Goal: Transaction & Acquisition: Obtain resource

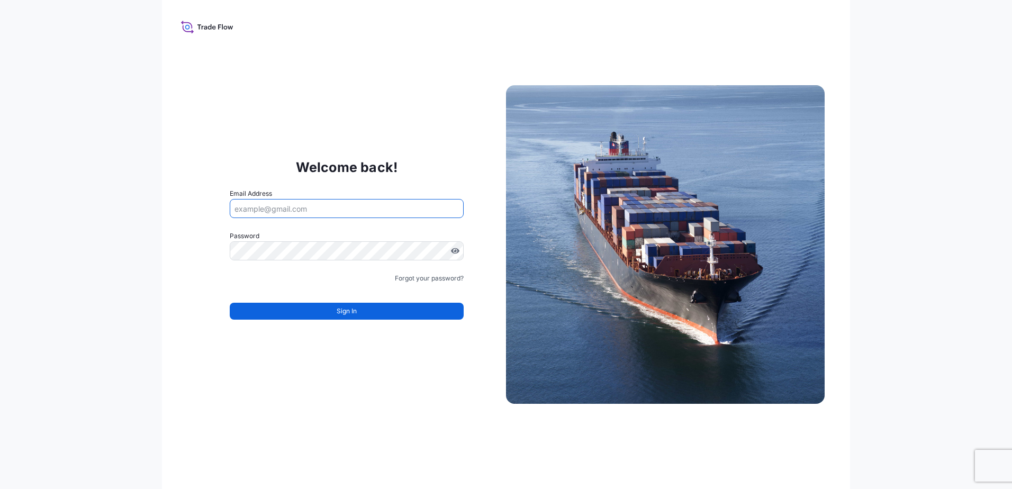
click at [339, 209] on input "Email Address" at bounding box center [347, 208] width 234 height 19
type input "[PERSON_NAME][EMAIL_ADDRESS][PERSON_NAME][DOMAIN_NAME]"
click at [189, 23] on icon at bounding box center [186, 25] width 11 height 8
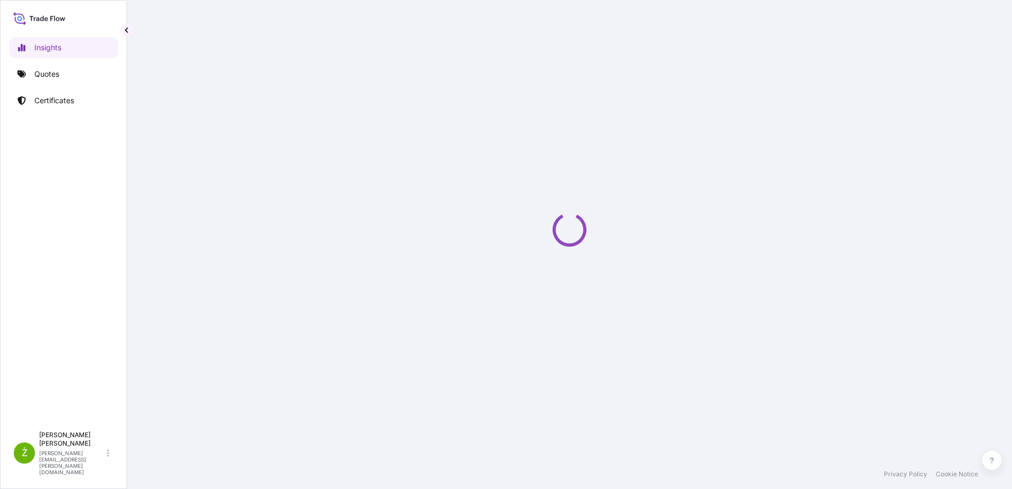
select select "2025"
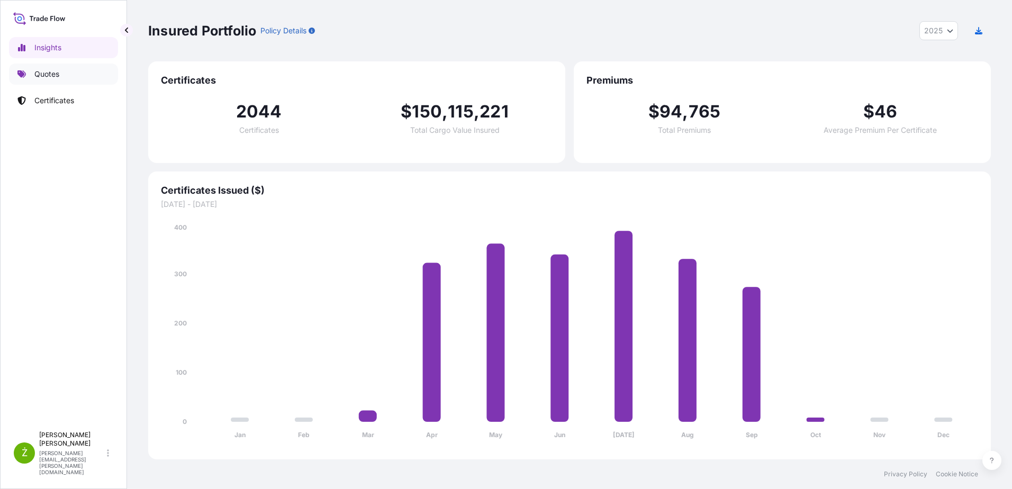
click at [63, 74] on link "Quotes" at bounding box center [63, 74] width 109 height 21
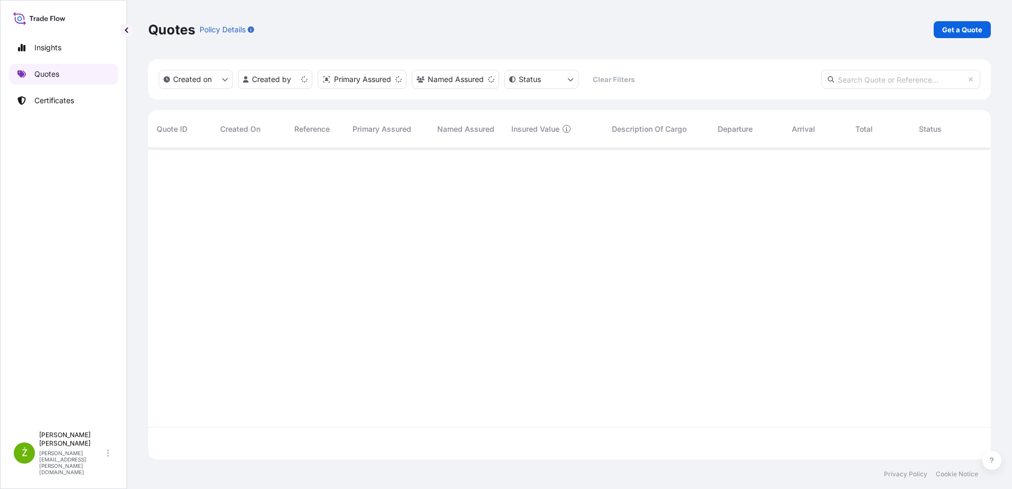
scroll to position [309, 835]
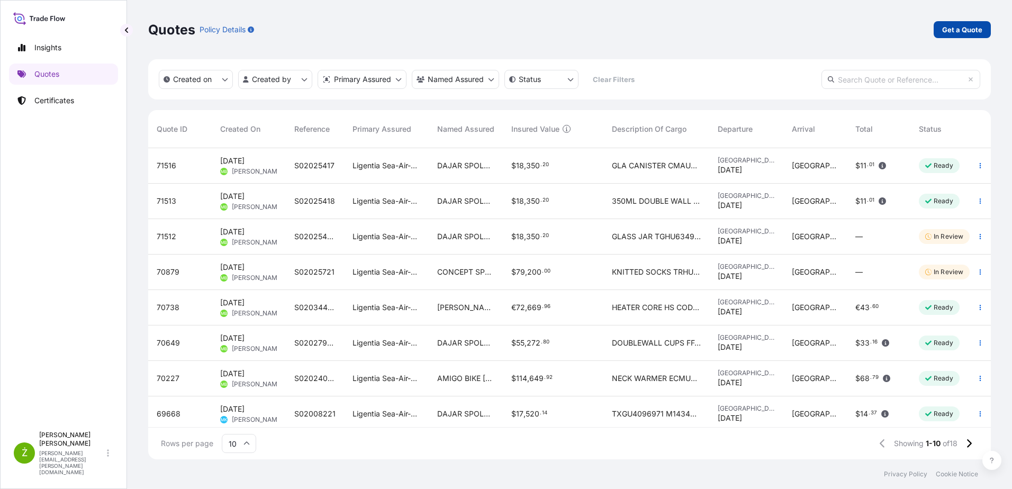
click at [967, 27] on p "Get a Quote" at bounding box center [962, 29] width 40 height 11
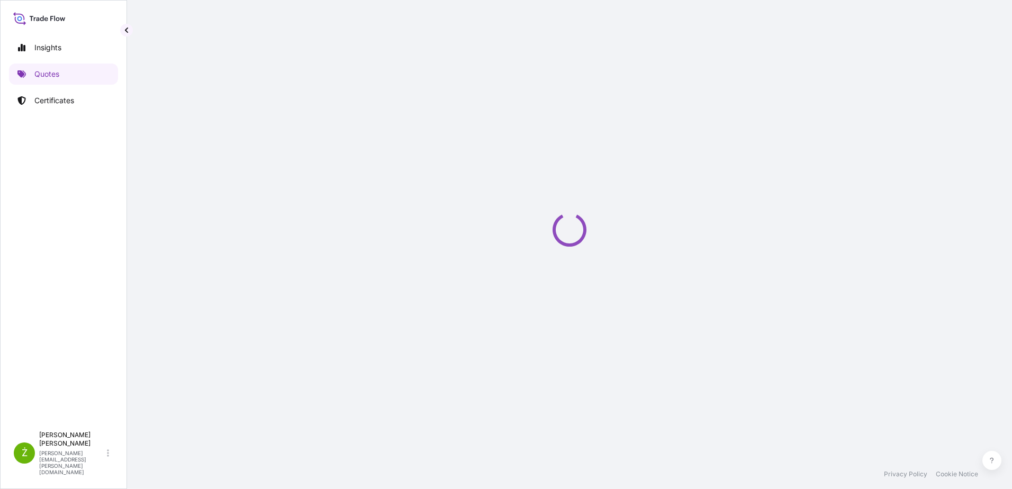
select select "Sea"
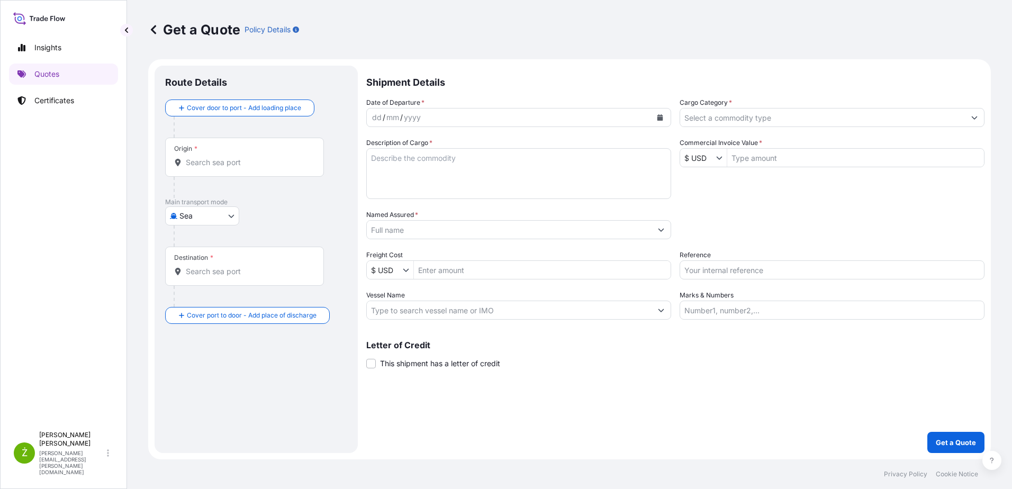
click at [659, 116] on icon "Calendar" at bounding box center [660, 117] width 6 height 6
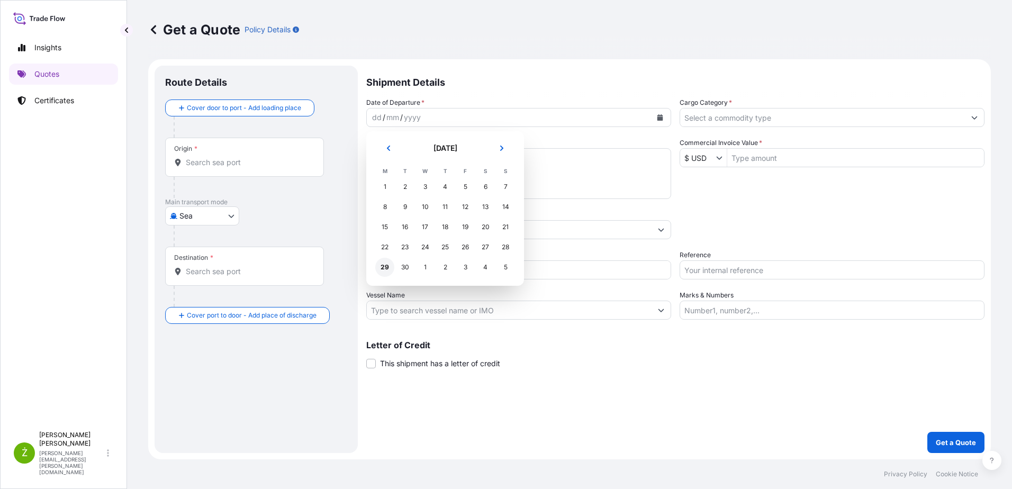
click at [387, 268] on div "29" at bounding box center [384, 267] width 19 height 19
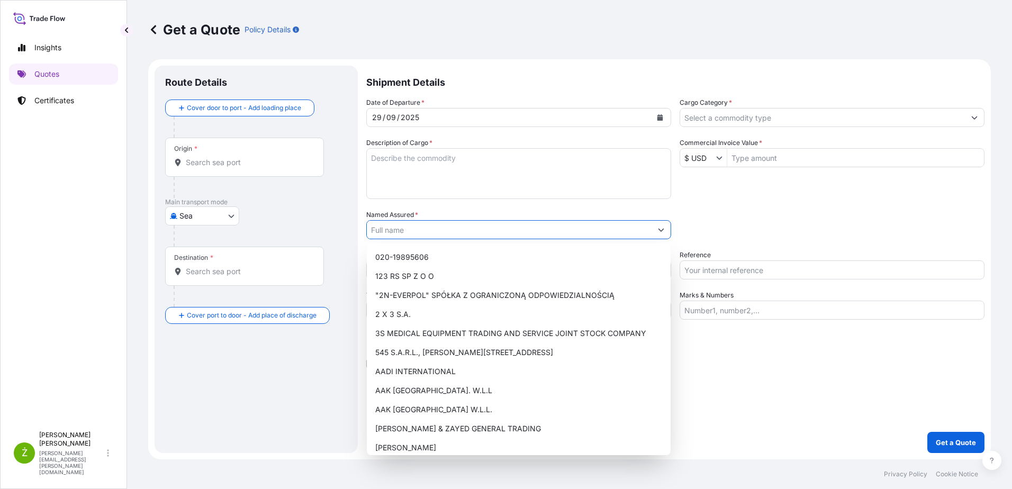
click at [423, 231] on input "Named Assured *" at bounding box center [509, 229] width 285 height 19
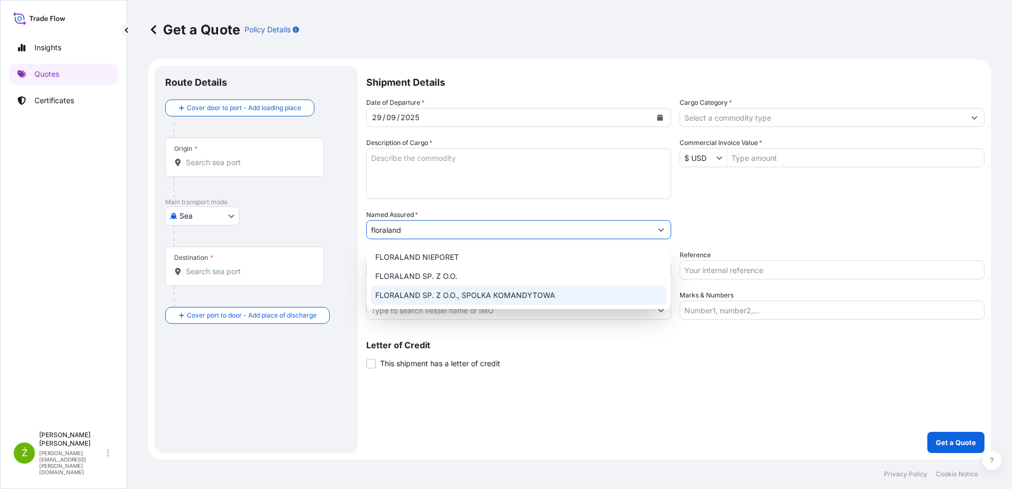
click at [457, 292] on span "FLORALAND SP. Z O.O., SPOLKA KOMANDYTOWA" at bounding box center [465, 295] width 180 height 11
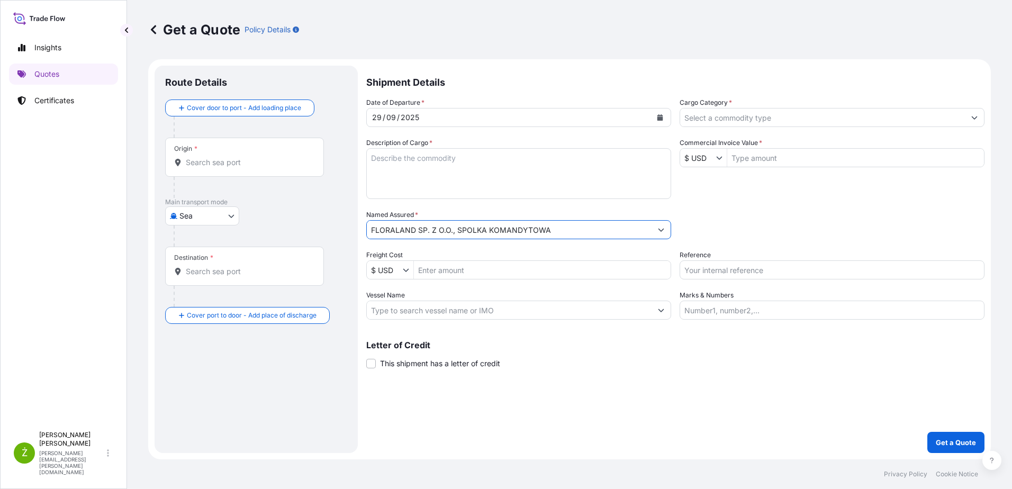
type input "FLORALAND SP. Z O.O., SPOLKA KOMANDYTOWA"
click at [741, 272] on input "Reference" at bounding box center [832, 269] width 305 height 19
paste input "S02039782"
type input "S02039782"
click at [258, 173] on div "Origin *" at bounding box center [244, 157] width 159 height 39
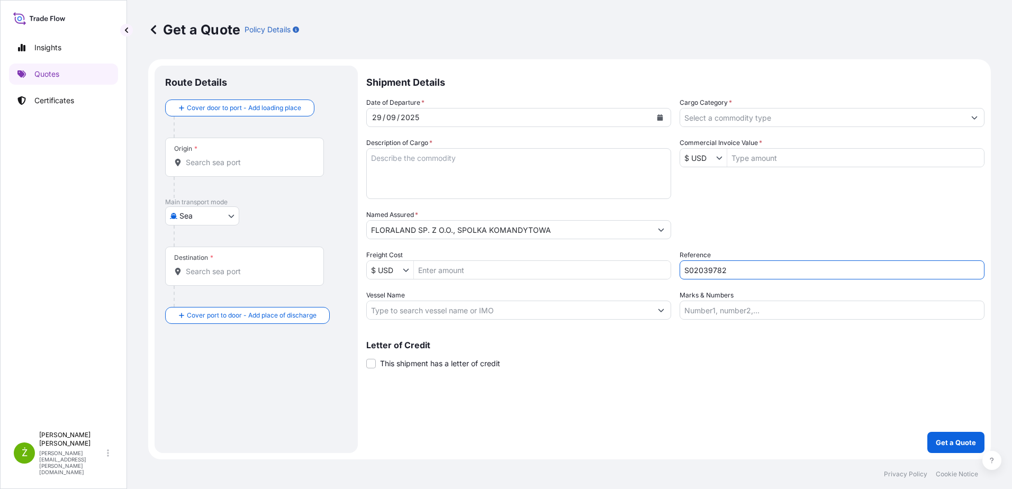
click at [258, 168] on input "Origin *" at bounding box center [248, 162] width 125 height 11
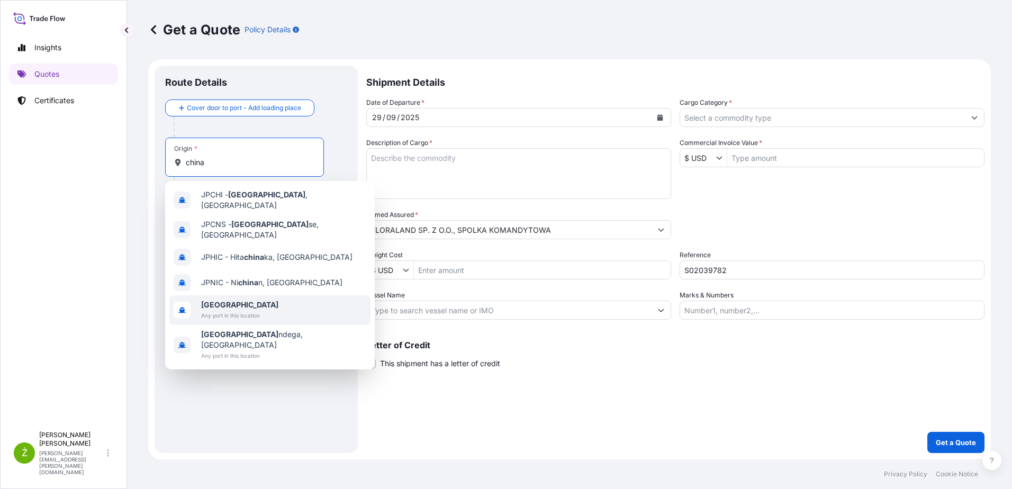
click at [231, 300] on span "[GEOGRAPHIC_DATA]" at bounding box center [239, 305] width 77 height 11
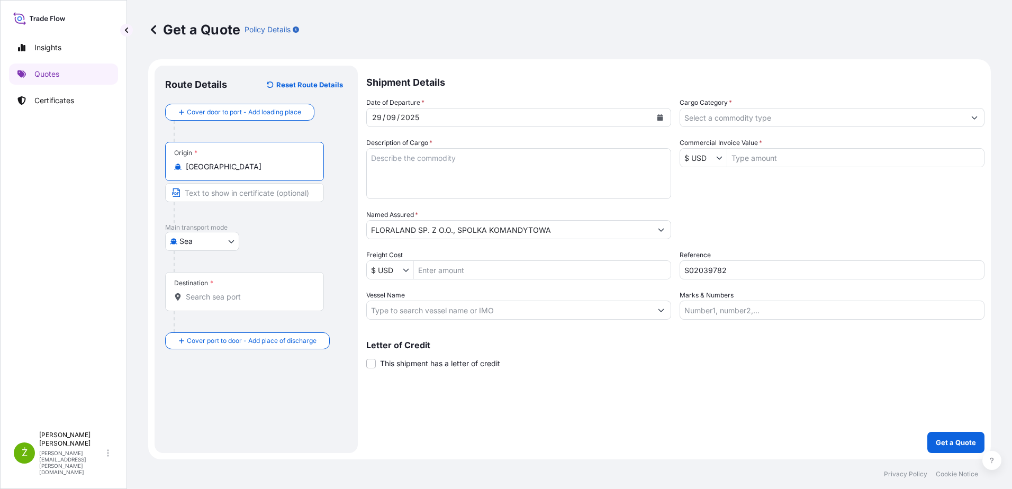
type input "[GEOGRAPHIC_DATA]"
click at [229, 296] on input "Destination *" at bounding box center [248, 297] width 125 height 11
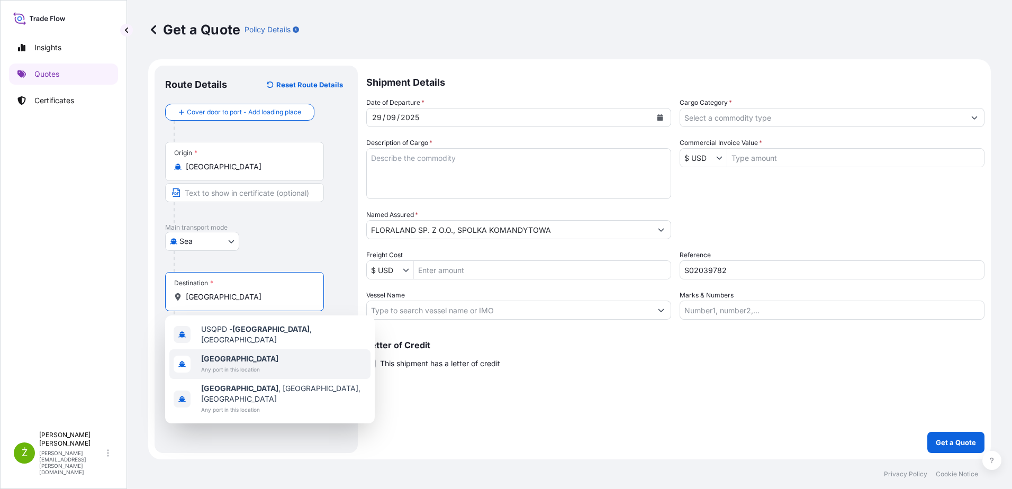
click at [249, 374] on div "[GEOGRAPHIC_DATA] Any port in this location" at bounding box center [269, 364] width 201 height 30
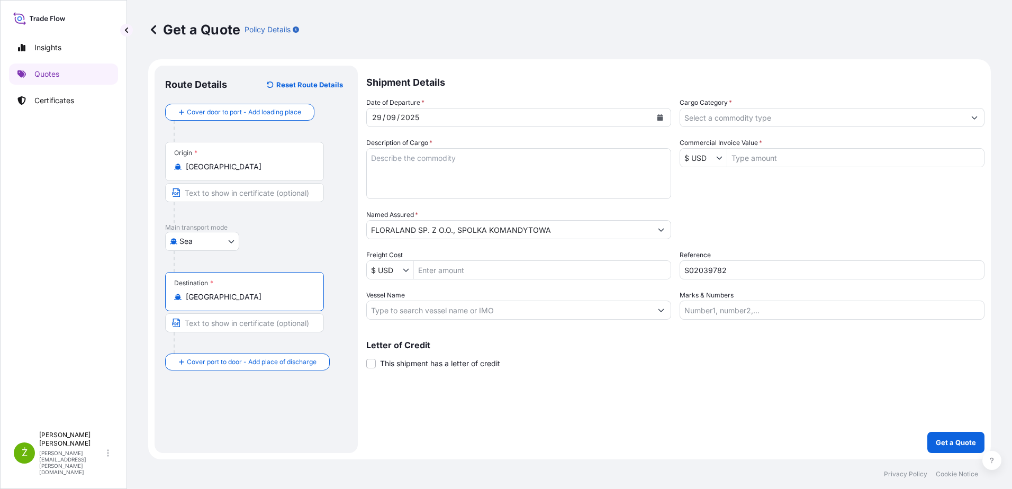
type input "[GEOGRAPHIC_DATA]"
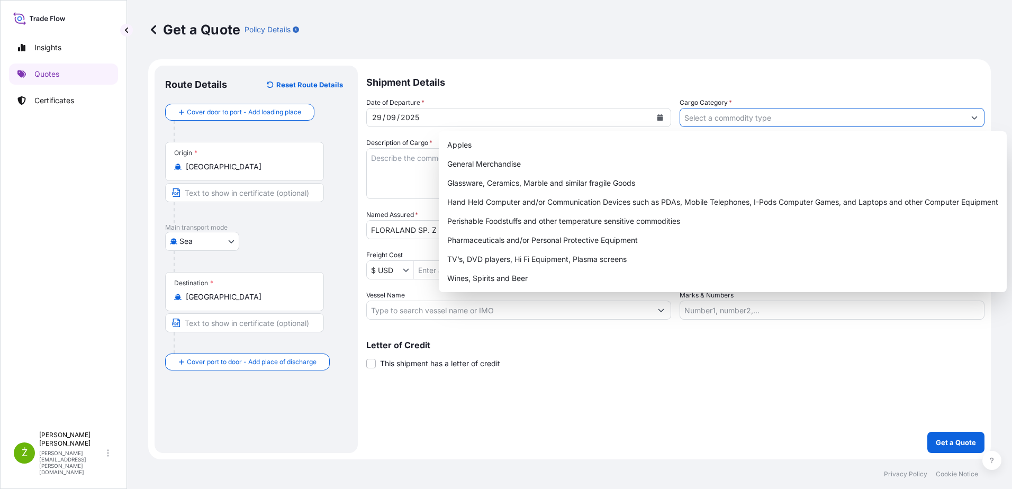
click at [730, 110] on input "Cargo Category *" at bounding box center [822, 117] width 285 height 19
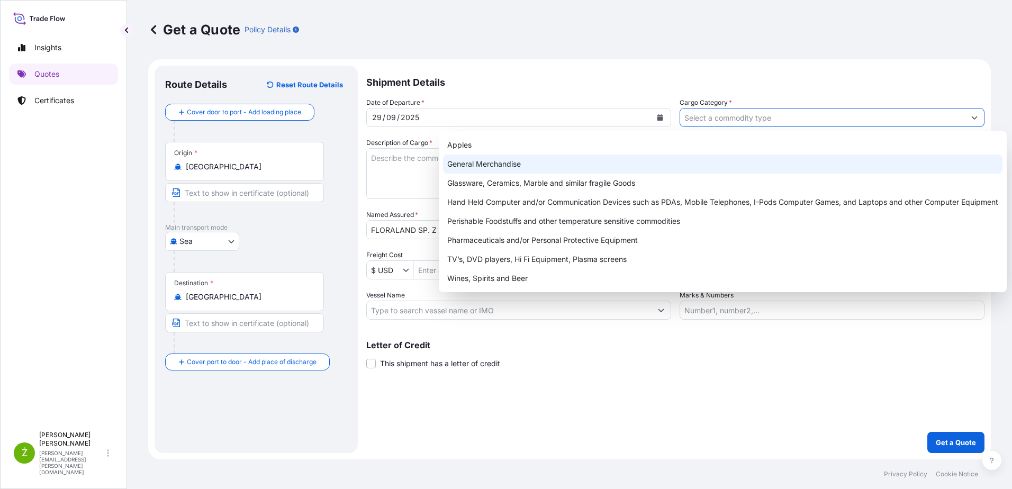
click at [707, 161] on div "General Merchandise" at bounding box center [722, 164] width 559 height 19
type input "General Merchandise"
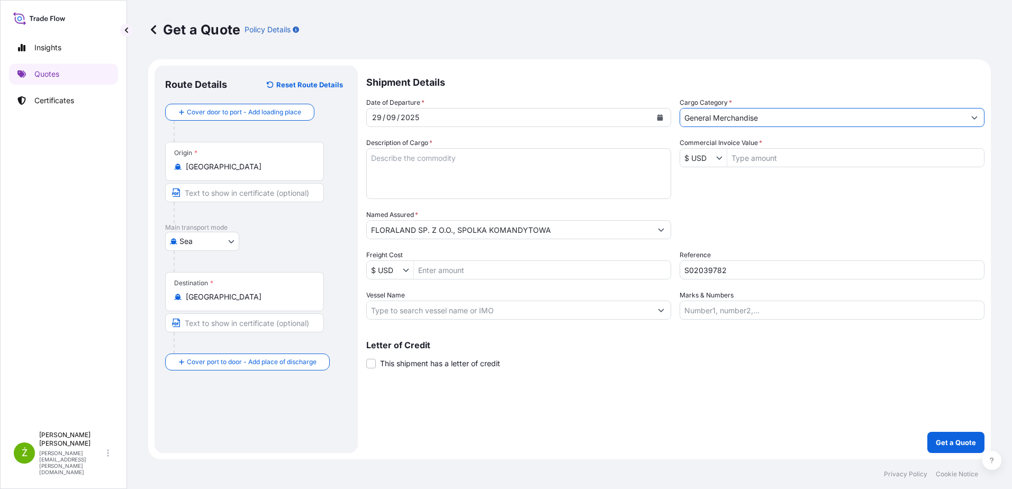
click at [521, 195] on textarea "Description of Cargo *" at bounding box center [518, 173] width 305 height 51
click at [449, 168] on textarea "Description of Cargo *" at bounding box center [518, 173] width 305 height 51
paste textarea "PLASTIC COATED STEEL PIPE KNIT NET TWIST TIE GARDEN SUPPORT TYING TWINE SISAL T…"
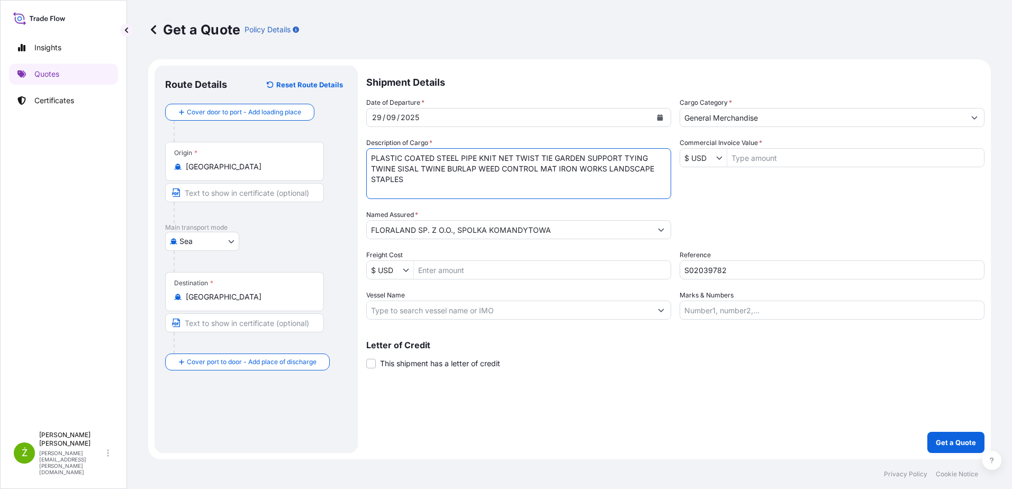
click at [422, 188] on textarea "PLASTIC COATED STEEL PIPE KNIT NET TWIST TIE GARDEN SUPPORT TYING TWINE SISAL T…" at bounding box center [518, 173] width 305 height 51
paste textarea "MODECSNU7709045 OOLKFB8343 40HC 11722.00 KG 65.85 M3 741 CTN CY/CY* 741 CTN 117…"
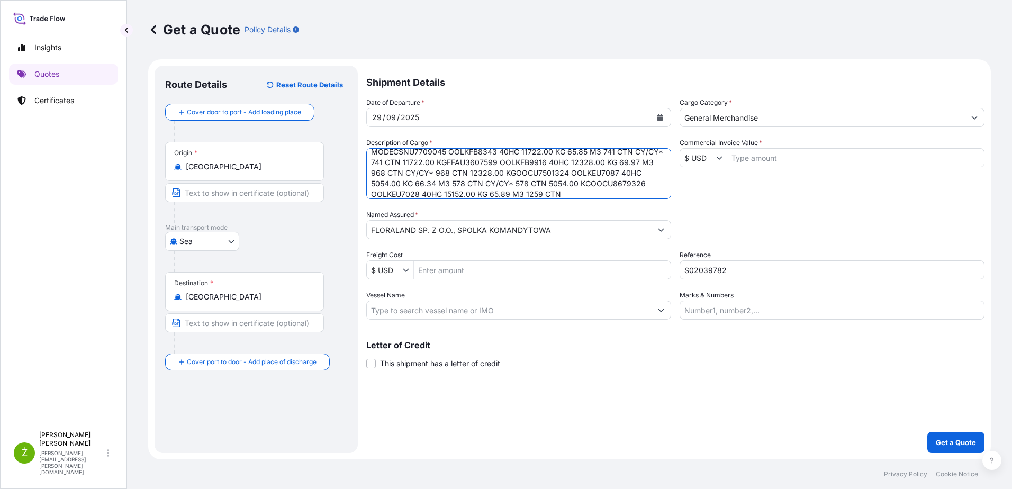
click at [383, 194] on textarea "PLASTIC COATED STEEL PIPE KNIT NET TWIST TIE GARDEN SUPPORT TYING TWINE SISAL T…" at bounding box center [518, 173] width 305 height 51
click at [547, 169] on textarea "PLASTIC COATED STEEL PIPE KNIT NET TWIST TIE GARDEN SUPPORT TYING TWINE SISAL T…" at bounding box center [518, 173] width 305 height 51
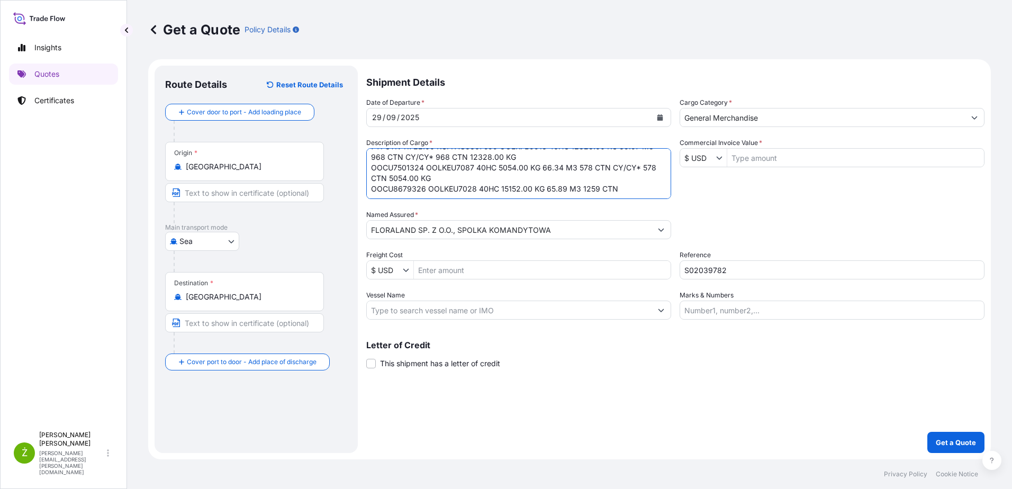
drag, startPoint x: 419, startPoint y: 177, endPoint x: 527, endPoint y: 169, distance: 108.3
click at [530, 168] on textarea "PLASTIC COATED STEEL PIPE KNIT NET TWIST TIE GARDEN SUPPORT TYING TWINE SISAL T…" at bounding box center [518, 173] width 305 height 51
drag, startPoint x: 448, startPoint y: 182, endPoint x: 612, endPoint y: 170, distance: 164.4
click at [612, 170] on textarea "PLASTIC COATED STEEL PIPE KNIT NET TWIST TIE GARDEN SUPPORT TYING TWINE SISAL T…" at bounding box center [518, 173] width 305 height 51
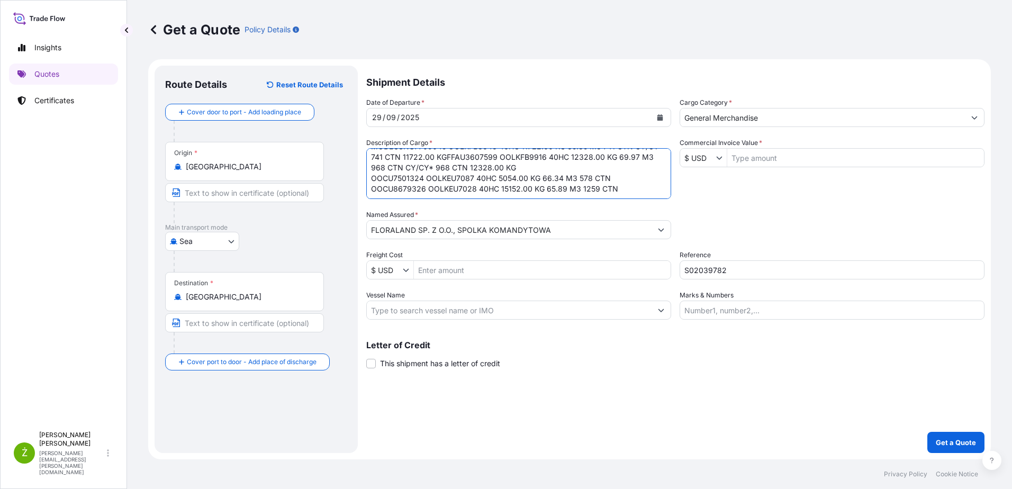
drag, startPoint x: 474, startPoint y: 157, endPoint x: 564, endPoint y: 184, distance: 94.1
click at [475, 158] on textarea "PLASTIC COATED STEEL PIPE KNIT NET TWIST TIE GARDEN SUPPORT TYING TWINE SISAL T…" at bounding box center [518, 173] width 305 height 51
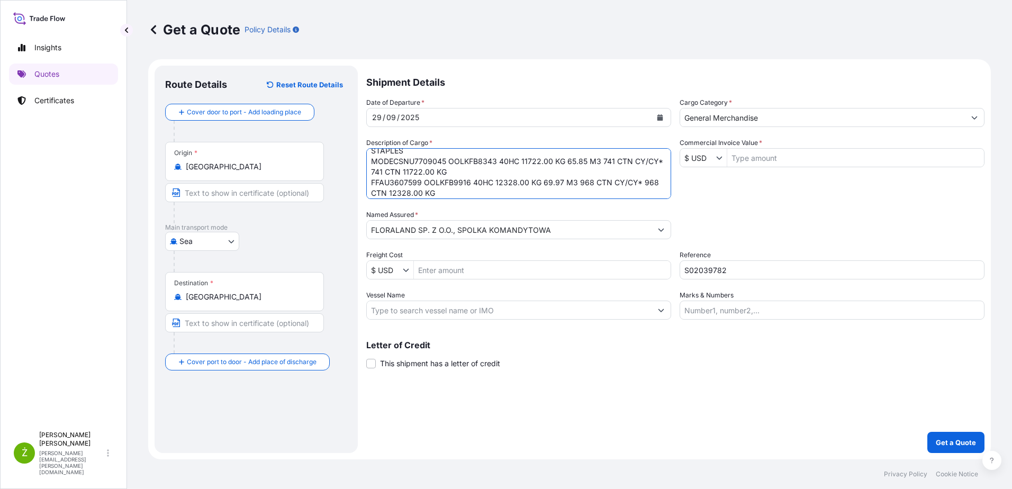
scroll to position [54, 0]
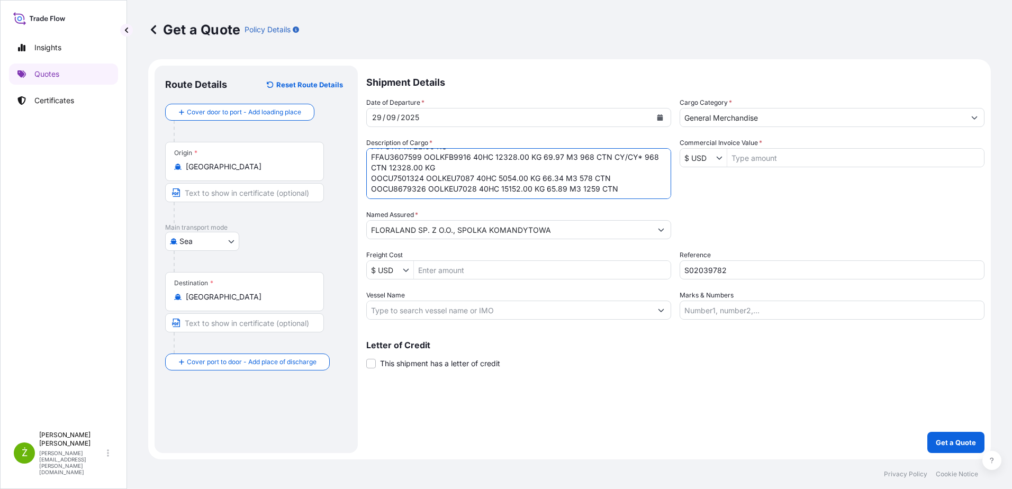
drag, startPoint x: 438, startPoint y: 168, endPoint x: 615, endPoint y: 159, distance: 177.0
click at [615, 159] on textarea "PLASTIC COATED STEEL PIPE KNIT NET TWIST TIE GARDEN SUPPORT TYING TWINE SISAL T…" at bounding box center [518, 173] width 305 height 51
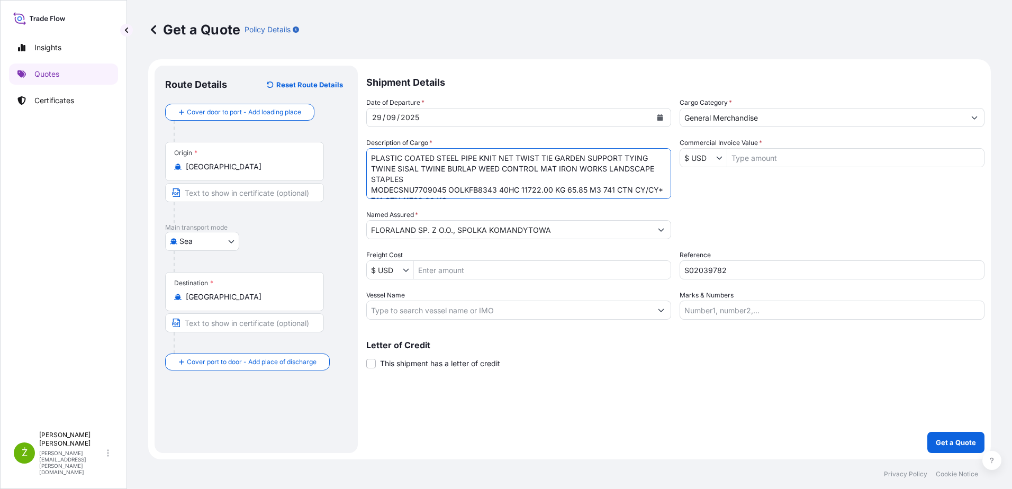
click at [392, 193] on textarea "PLASTIC COATED STEEL PIPE KNIT NET TWIST TIE GARDEN SUPPORT TYING TWINE SISAL T…" at bounding box center [518, 173] width 305 height 51
drag, startPoint x: 612, startPoint y: 188, endPoint x: 654, endPoint y: 188, distance: 41.8
click at [654, 188] on textarea "PLASTIC COATED STEEL PIPE KNIT NET TWIST TIE GARDEN SUPPORT TYING TWINE SISAL T…" at bounding box center [518, 173] width 305 height 51
click at [622, 190] on textarea "PLASTIC COATED STEEL PIPE KNIT NET TWIST TIE GARDEN SUPPORT TYING TWINE SISAL T…" at bounding box center [518, 173] width 305 height 51
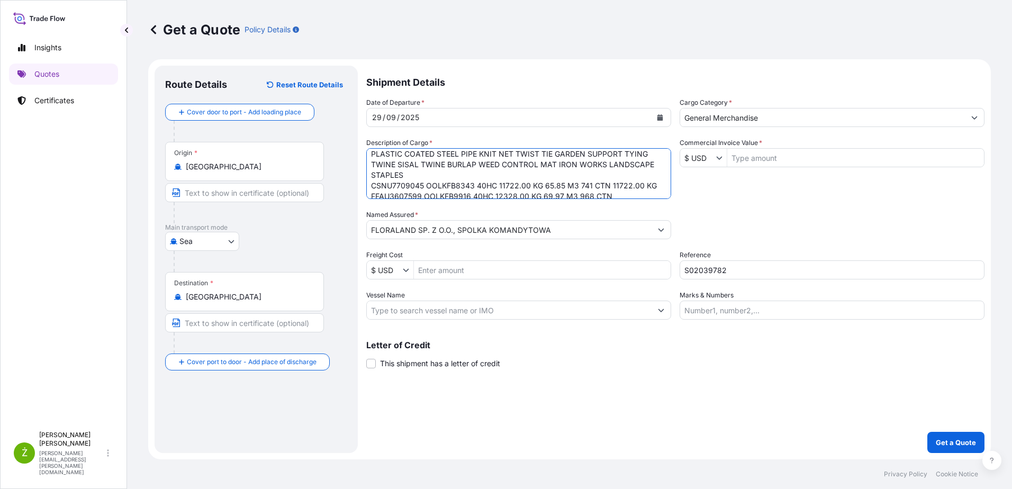
scroll to position [2, 0]
drag, startPoint x: 655, startPoint y: 188, endPoint x: 617, endPoint y: 171, distance: 41.4
click at [618, 170] on textarea "PLASTIC COATED STEEL PIPE KNIT NET TWIST TIE GARDEN SUPPORT TYING TWINE SISAL T…" at bounding box center [518, 173] width 305 height 51
click at [622, 187] on textarea "PLASTIC COATED STEEL PIPE KNIT NET TWIST TIE GARDEN SUPPORT TYING TWINE SISAL T…" at bounding box center [518, 173] width 305 height 51
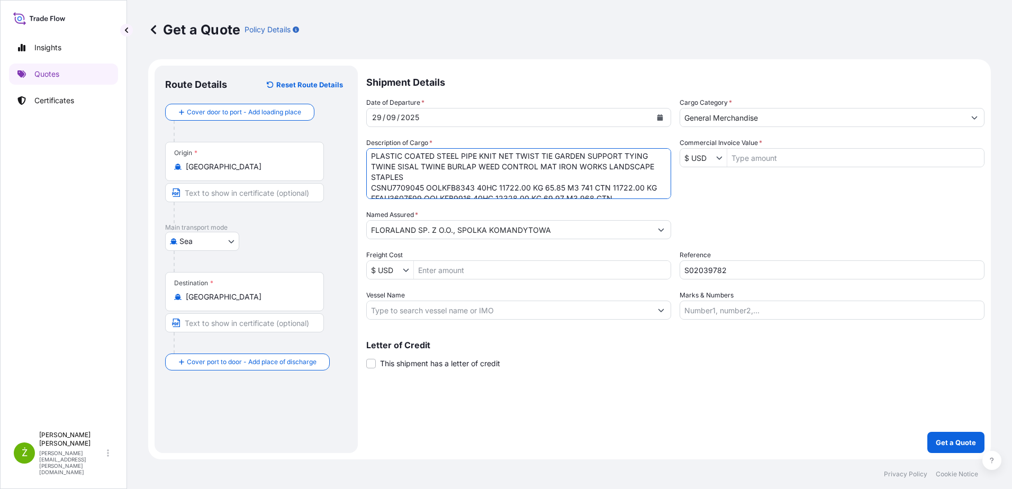
click at [641, 189] on textarea "PLASTIC COATED STEEL PIPE KNIT NET TWIST TIE GARDEN SUPPORT TYING TWINE SISAL T…" at bounding box center [518, 173] width 305 height 51
click at [618, 191] on textarea "PLASTIC COATED STEEL PIPE KNIT NET TWIST TIE GARDEN SUPPORT TYING TWINE SISAL T…" at bounding box center [518, 173] width 305 height 51
drag, startPoint x: 612, startPoint y: 187, endPoint x: 653, endPoint y: 188, distance: 40.8
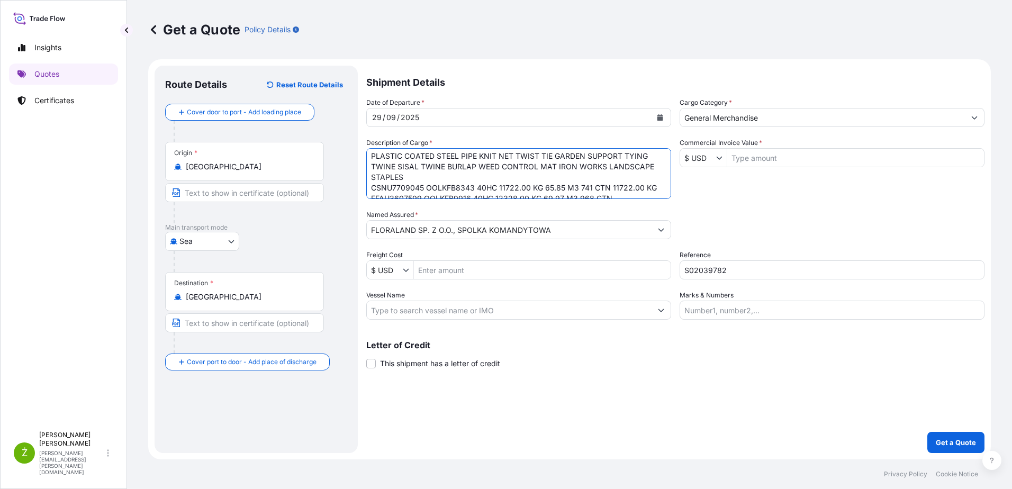
click at [653, 188] on textarea "PLASTIC COATED STEEL PIPE KNIT NET TWIST TIE GARDEN SUPPORT TYING TWINE SISAL T…" at bounding box center [518, 173] width 305 height 51
click at [640, 193] on textarea "PLASTIC COATED STEEL PIPE KNIT NET TWIST TIE GARDEN SUPPORT TYING TWINE SISAL T…" at bounding box center [518, 173] width 305 height 51
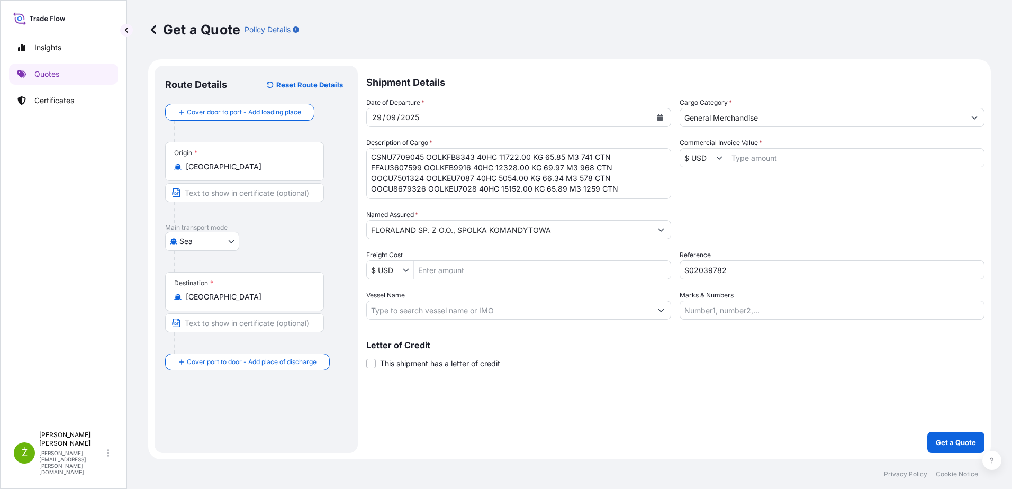
click at [560, 191] on textarea "PLASTIC COATED STEEL PIPE KNIT NET TWIST TIE GARDEN SUPPORT TYING TWINE SISAL T…" at bounding box center [518, 173] width 305 height 51
paste textarea "OOLU9213030 OOLKFB8333 40HC 17534.00 KG 57.43 M3 2643 CTN CY/CY* 2643 CTN 17534…"
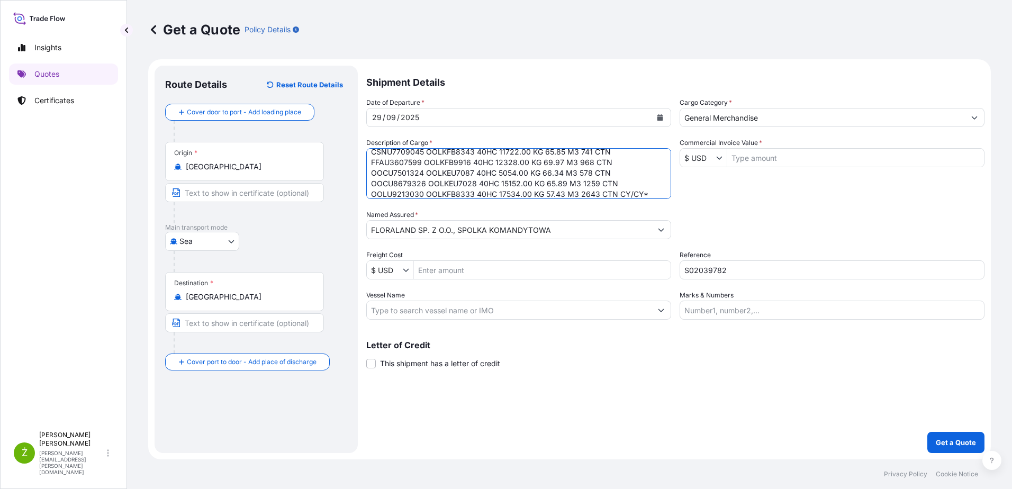
scroll to position [70, 0]
drag, startPoint x: 386, startPoint y: 185, endPoint x: 614, endPoint y: 166, distance: 228.4
click at [614, 166] on textarea "PLASTIC COATED STEEL PIPE KNIT NET TWIST TIE GARDEN SUPPORT TYING TWINE SISAL T…" at bounding box center [518, 173] width 305 height 51
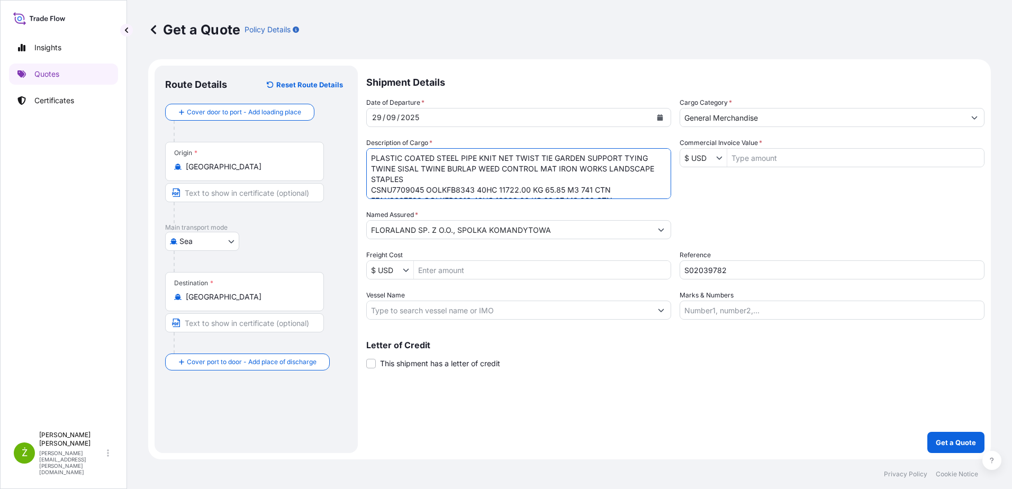
type textarea "PLASTIC COATED STEEL PIPE KNIT NET TWIST TIE GARDEN SUPPORT TYING TWINE SISAL T…"
click at [816, 160] on input "Commercial Invoice Value *" at bounding box center [855, 157] width 257 height 19
paste input "230 737,02"
type input "23,073,702"
click at [497, 280] on div "Date of Departure * [DATE] Cargo Category * General Merchandise Description of …" at bounding box center [675, 208] width 618 height 222
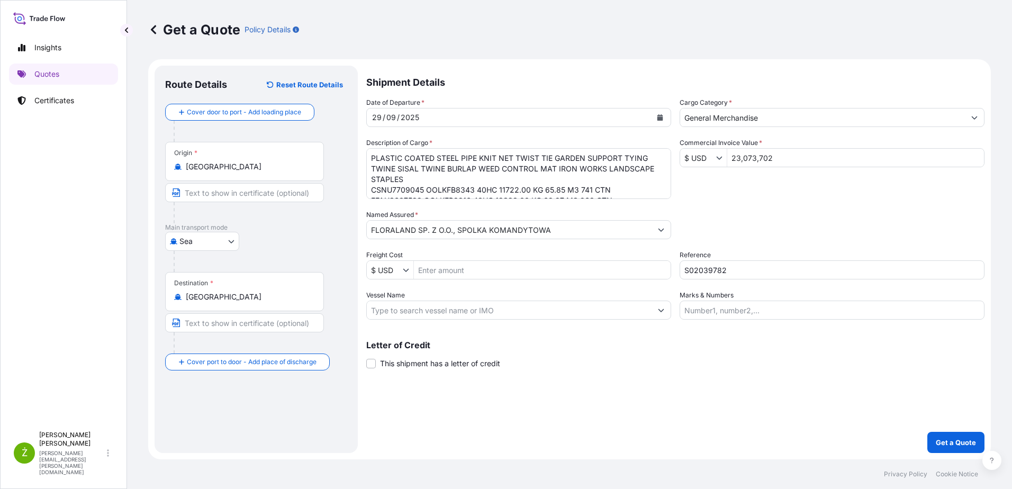
click at [500, 276] on input "Freight Cost" at bounding box center [542, 269] width 257 height 19
click at [496, 265] on input "Freight Cost" at bounding box center [542, 269] width 257 height 19
paste input "10 200"
type input "10,200"
drag, startPoint x: 786, startPoint y: 365, endPoint x: 787, endPoint y: 351, distance: 13.8
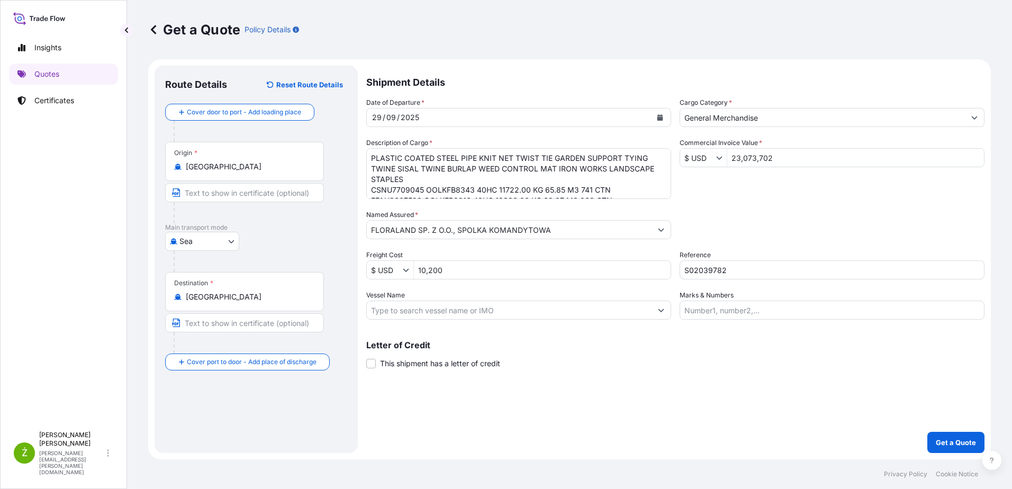
click at [785, 366] on div "Letter of Credit This shipment has a letter of credit Letter of credit * Letter…" at bounding box center [675, 355] width 618 height 28
click at [944, 439] on p "Get a Quote" at bounding box center [956, 442] width 40 height 11
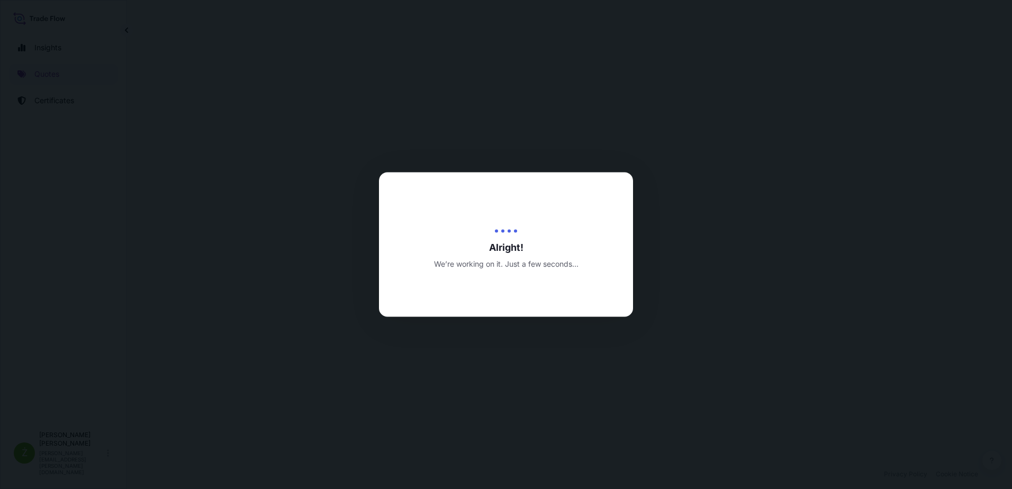
select select "Sea"
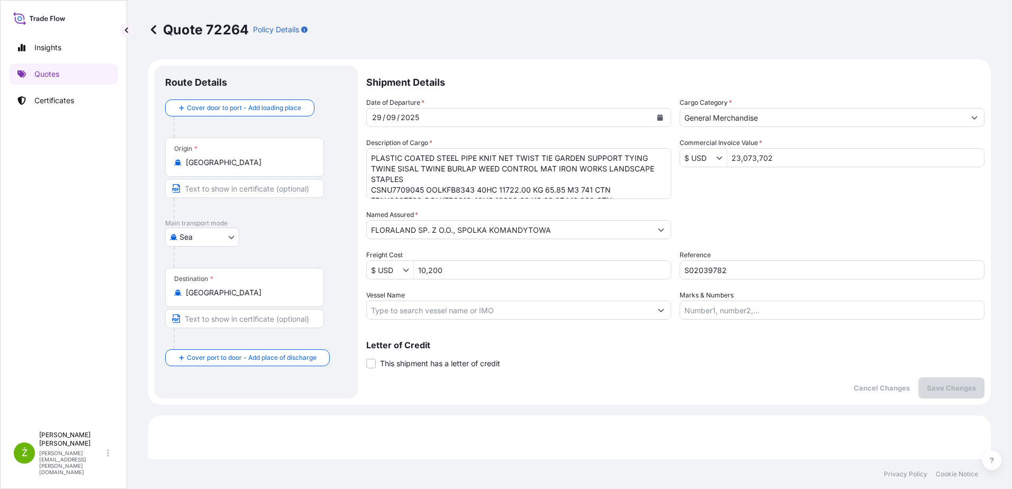
click at [738, 163] on input "23,073,702" at bounding box center [855, 157] width 257 height 19
click at [786, 212] on div "Packing Category Type to search a container mode Please select a primary mode o…" at bounding box center [832, 225] width 305 height 30
click at [746, 161] on input "23,073,702" at bounding box center [855, 157] width 257 height 19
drag, startPoint x: 773, startPoint y: 160, endPoint x: 678, endPoint y: 157, distance: 94.2
click at [680, 157] on div "$ USD 23,073,702" at bounding box center [832, 157] width 305 height 19
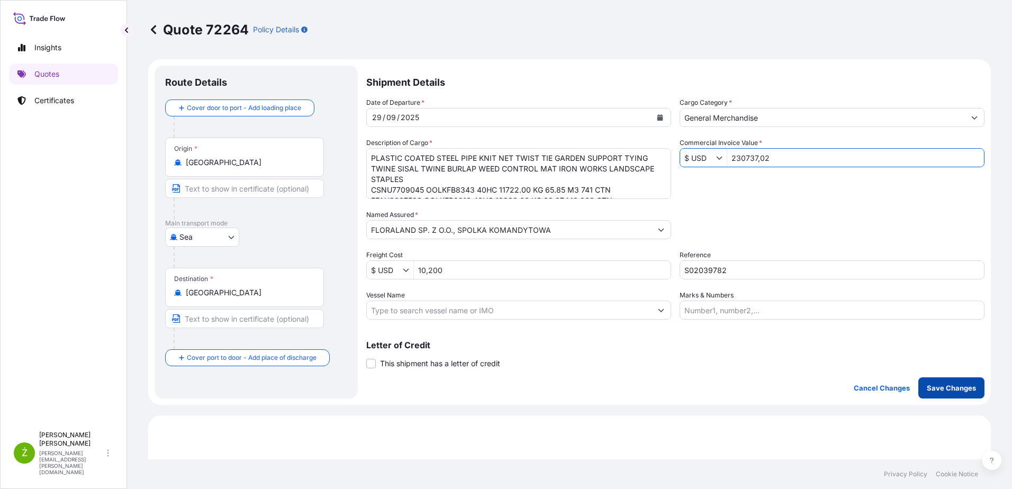
type input "23,073,702"
click at [947, 384] on p "Save Changes" at bounding box center [951, 388] width 49 height 11
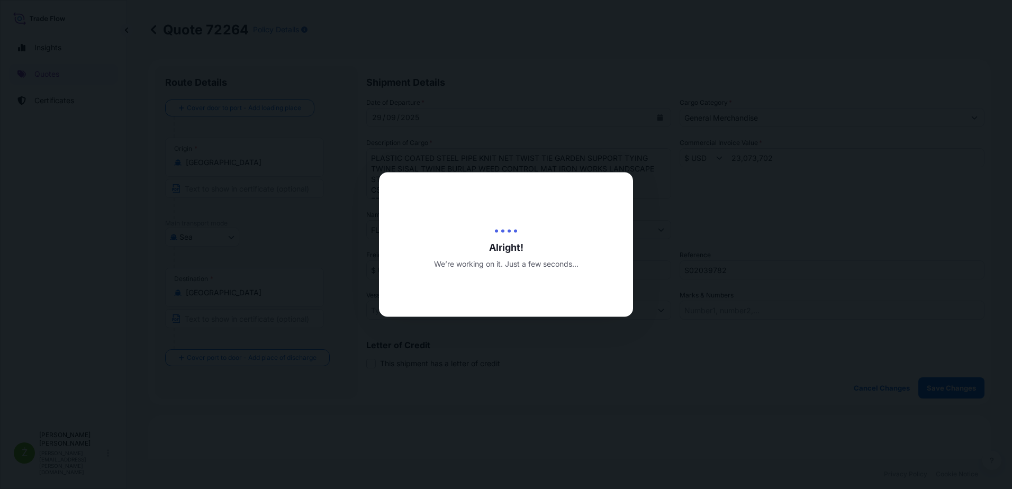
type input "[DATE]"
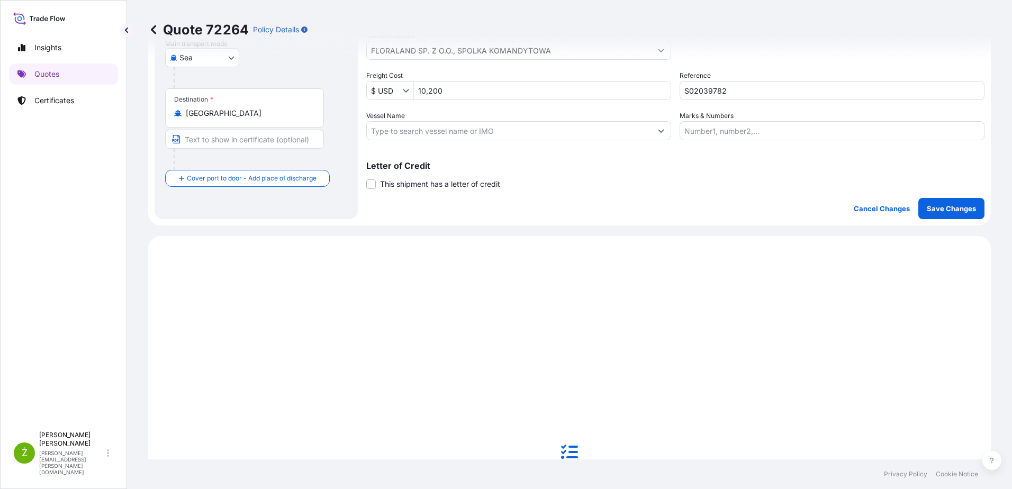
scroll to position [363, 0]
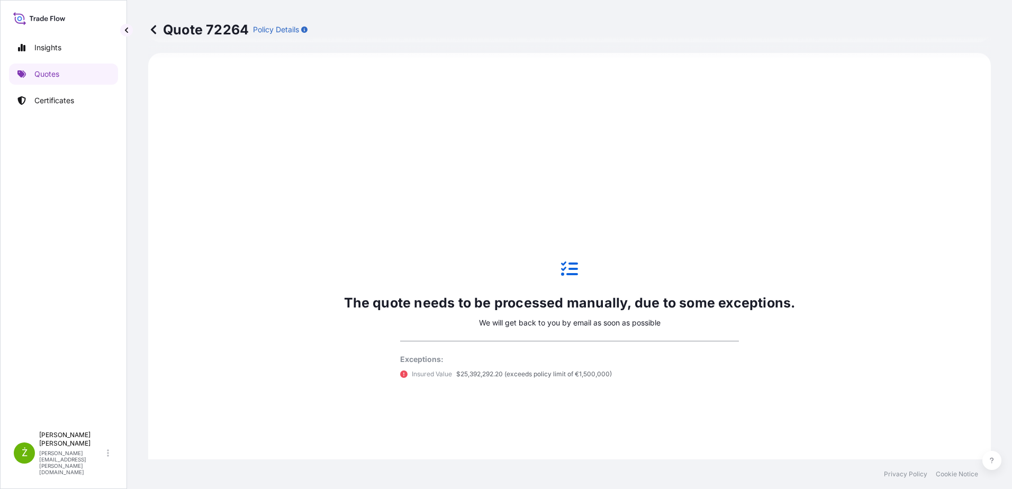
select select "Sea"
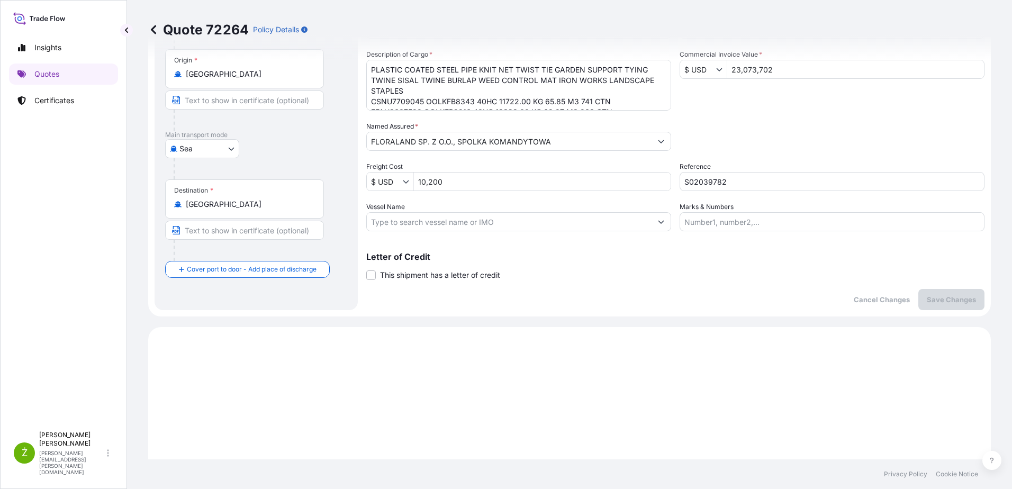
scroll to position [0, 0]
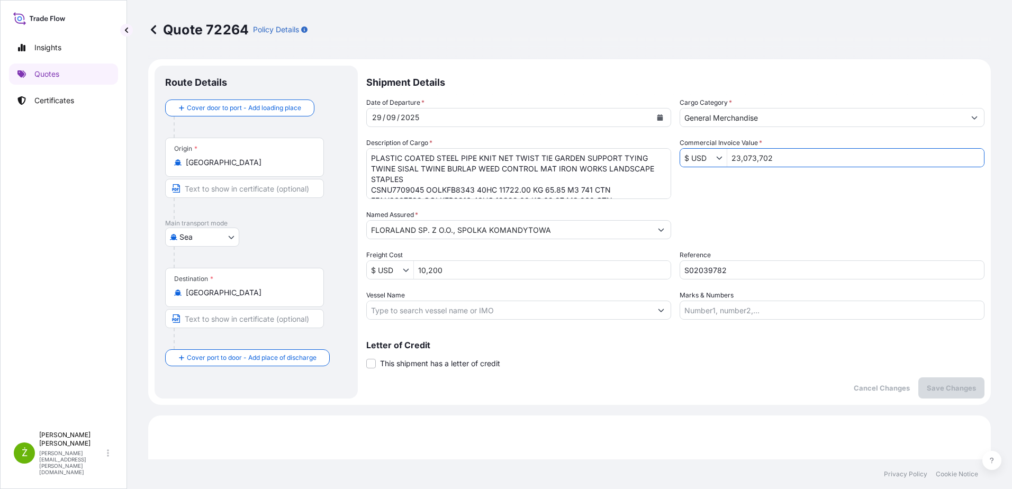
click at [782, 163] on input "23,073,702" at bounding box center [855, 157] width 257 height 19
drag, startPoint x: 774, startPoint y: 162, endPoint x: 723, endPoint y: 161, distance: 50.3
click at [727, 161] on input "23,073,702" at bounding box center [855, 157] width 257 height 19
type input "230,737.02"
click at [943, 387] on p "Save Changes" at bounding box center [951, 388] width 49 height 11
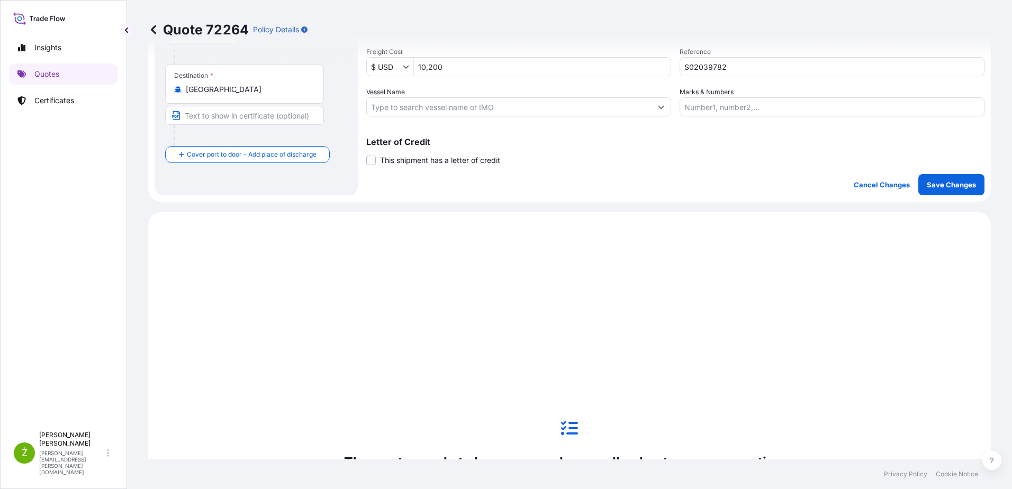
scroll to position [363, 0]
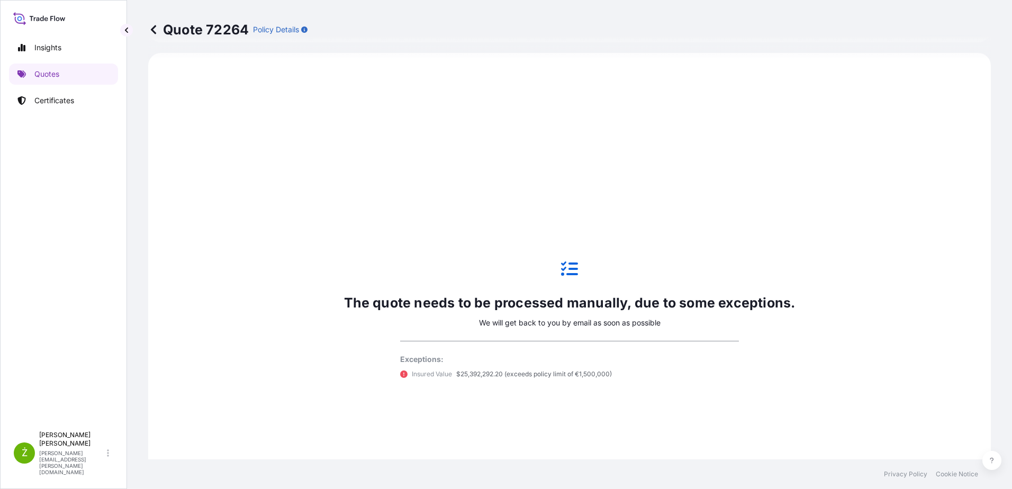
select select "Sea"
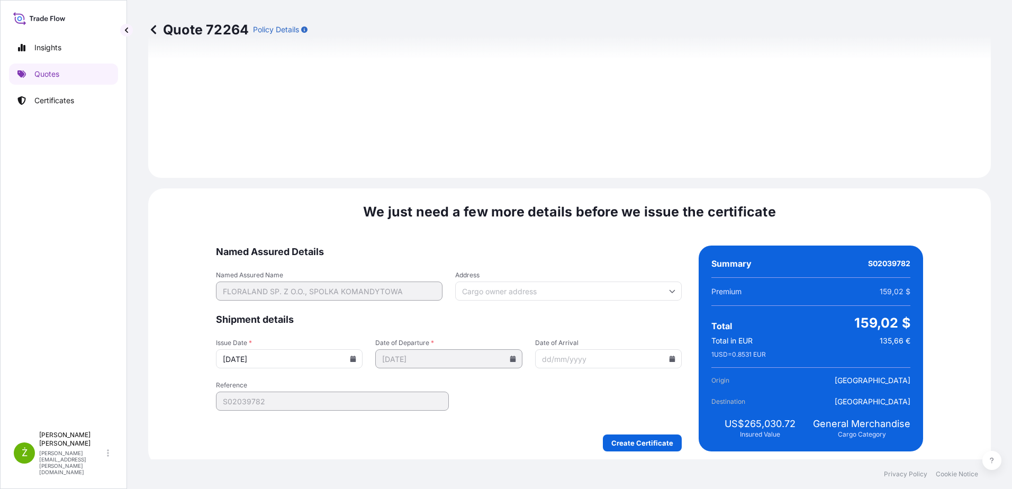
scroll to position [1137, 0]
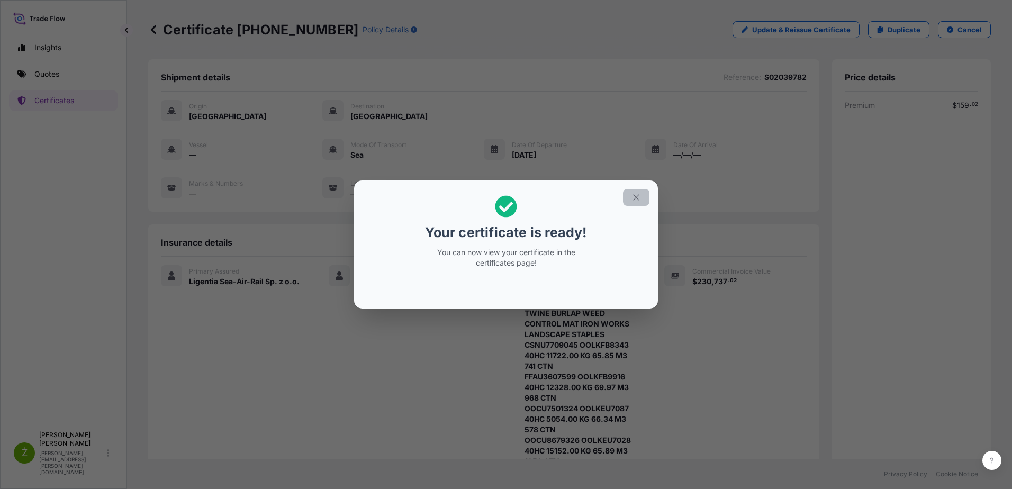
click at [637, 197] on icon "button" at bounding box center [636, 198] width 10 height 10
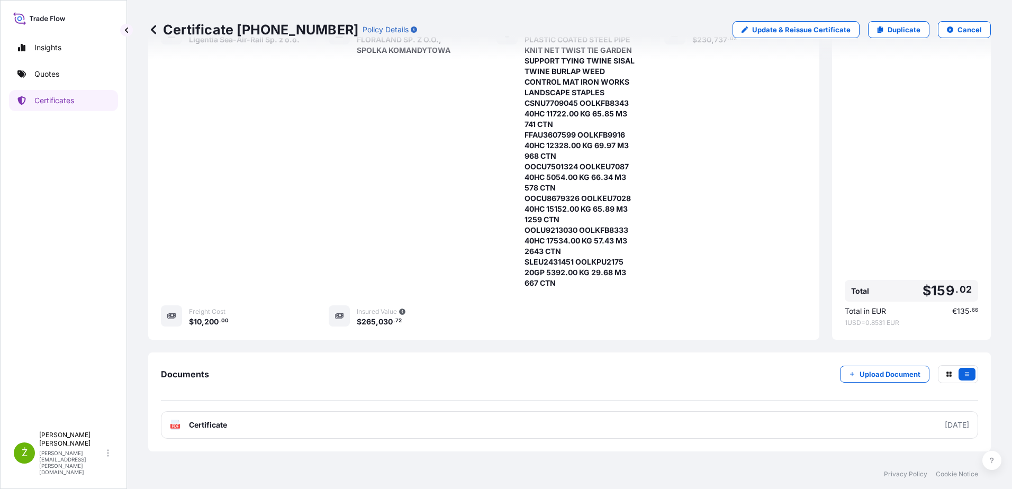
scroll to position [280, 0]
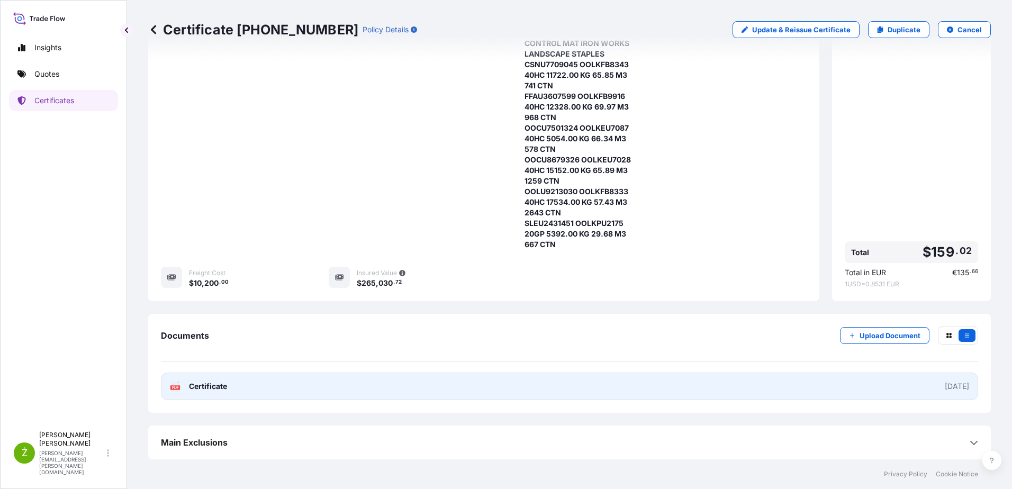
click at [680, 394] on link "PDF Certificate [DATE]" at bounding box center [569, 387] width 817 height 28
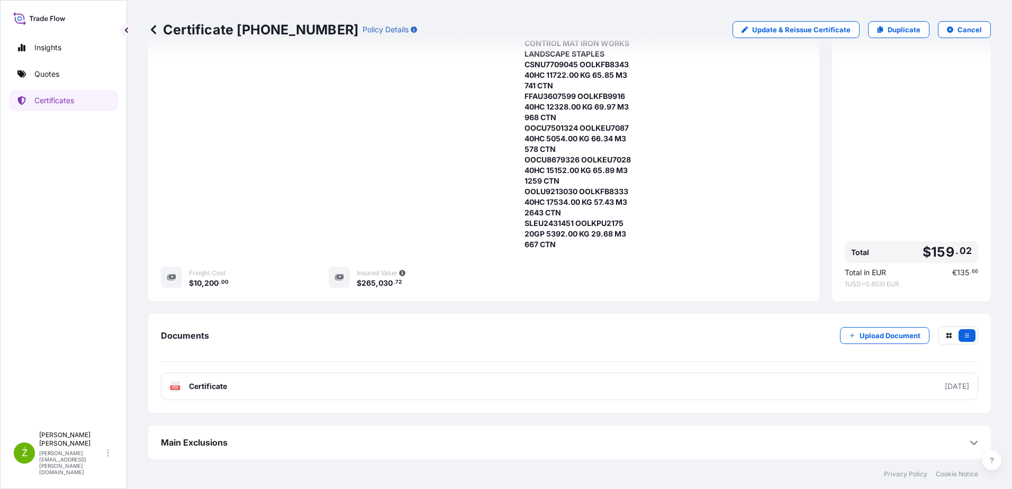
click at [253, 37] on p "Certificate [PHONE_NUMBER]" at bounding box center [253, 29] width 210 height 17
copy p "Certificate [PHONE_NUMBER]"
click at [82, 84] on link "Quotes" at bounding box center [63, 74] width 109 height 21
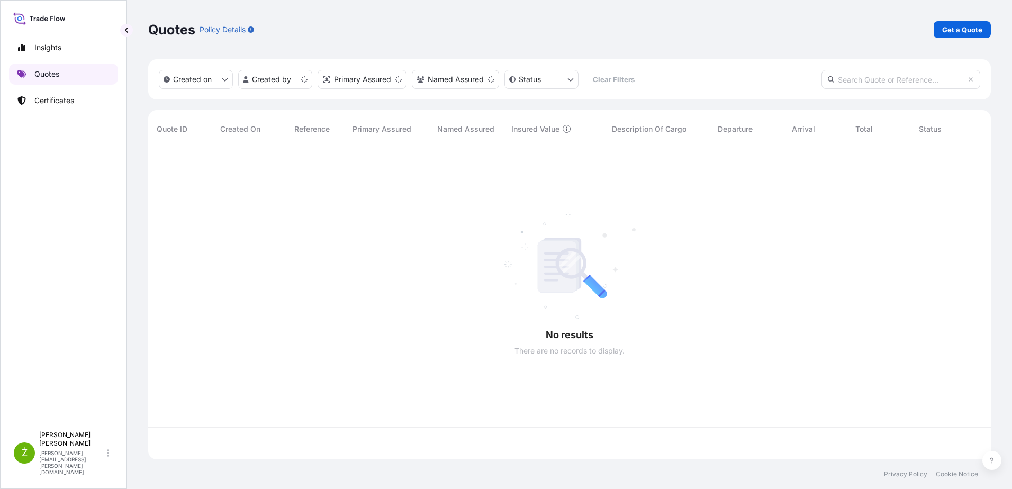
scroll to position [309, 835]
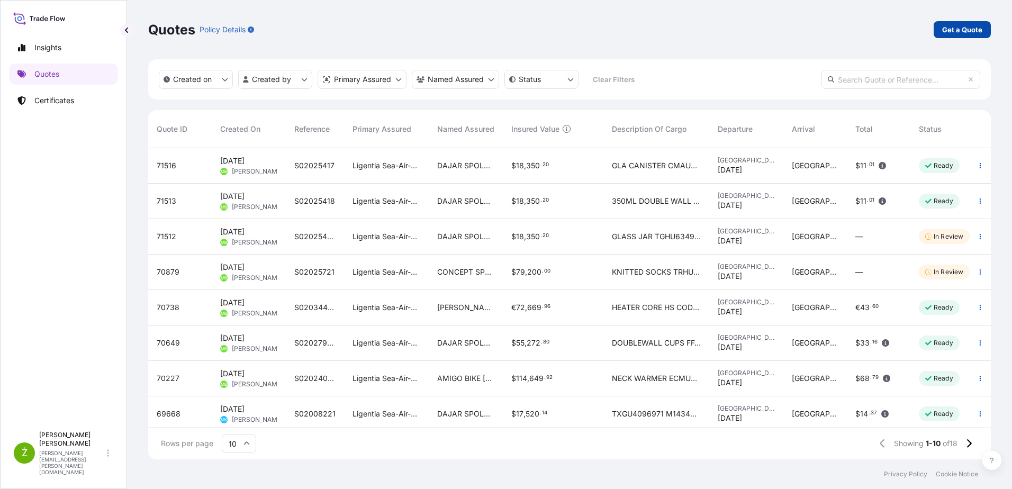
click at [957, 33] on p "Get a Quote" at bounding box center [962, 29] width 40 height 11
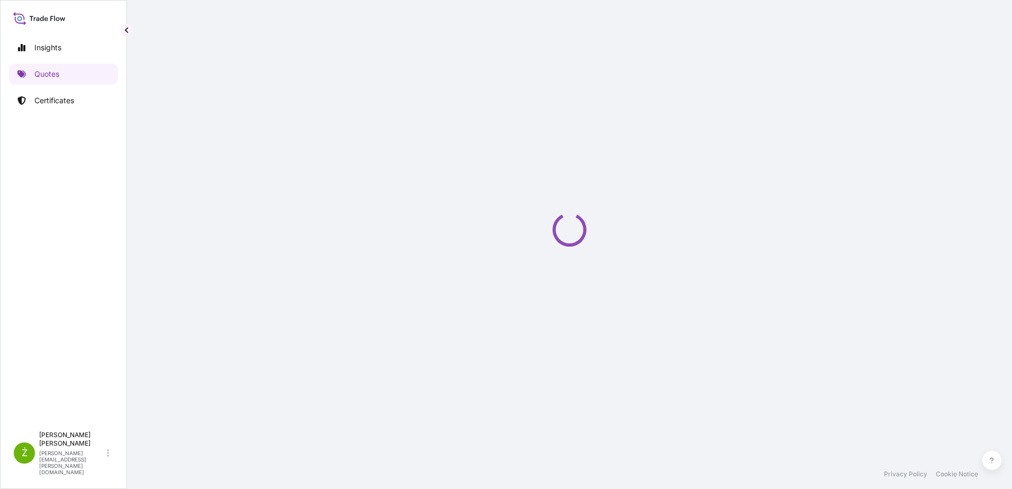
select select "Sea"
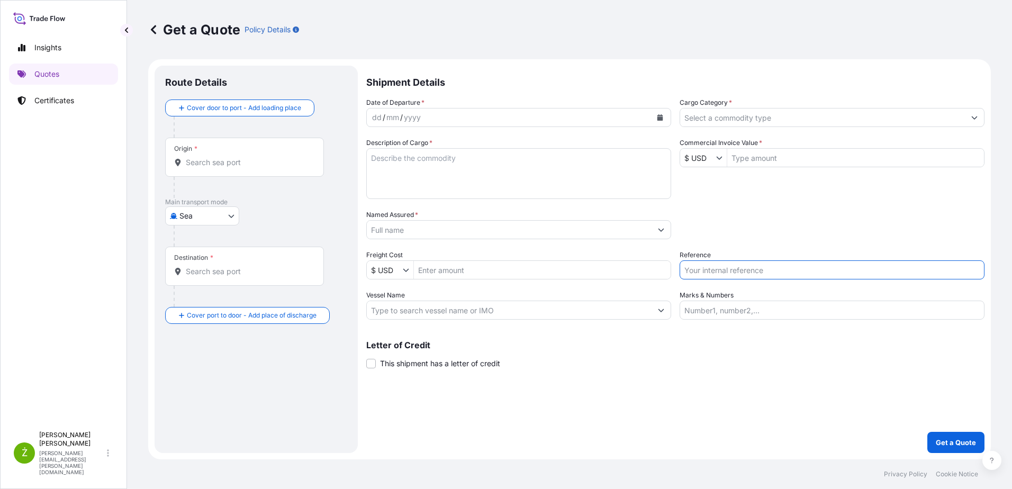
click at [760, 278] on input "Reference" at bounding box center [832, 269] width 305 height 19
paste input "S02046760"
type input "S02046760 lcl"
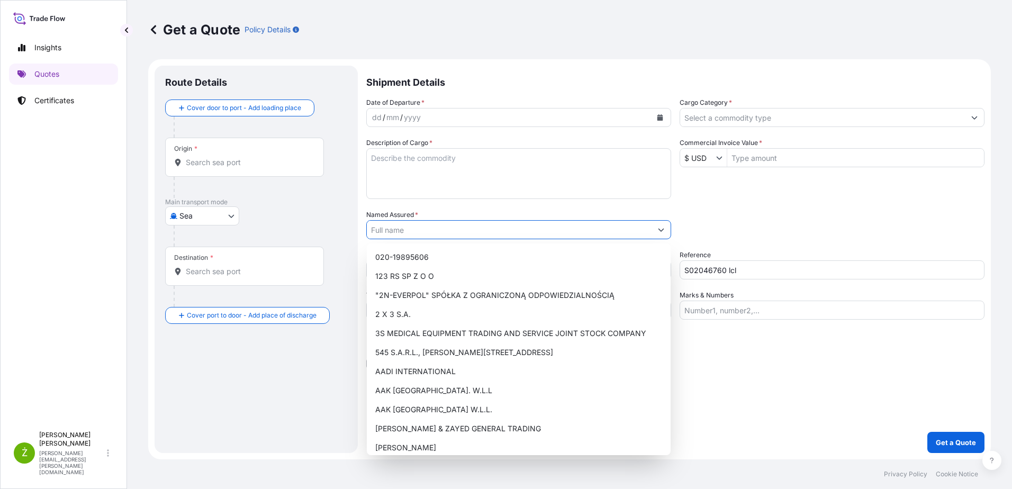
click at [527, 227] on input "Named Assured *" at bounding box center [509, 229] width 285 height 19
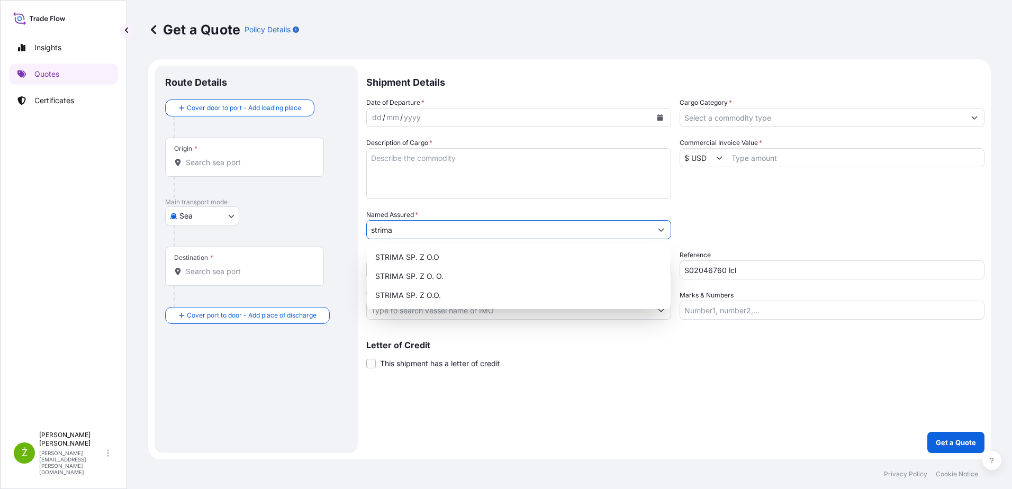
click at [423, 232] on input "strima" at bounding box center [509, 229] width 285 height 19
click at [470, 257] on div "STRIMA SP. Z O.O" at bounding box center [518, 257] width 295 height 19
type input "STRIMA SP. Z O.O"
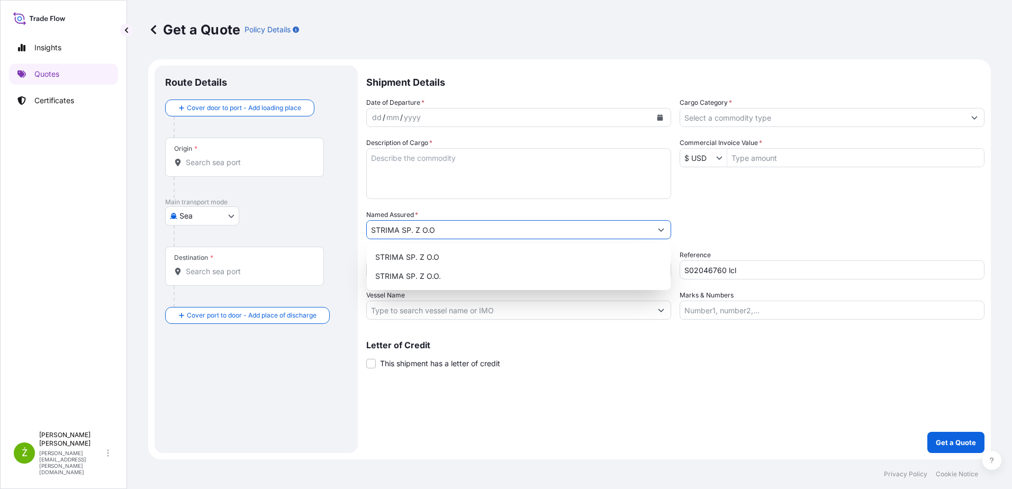
click at [192, 170] on div "Origin *" at bounding box center [244, 157] width 159 height 39
click at [192, 168] on input "Origin *" at bounding box center [248, 162] width 125 height 11
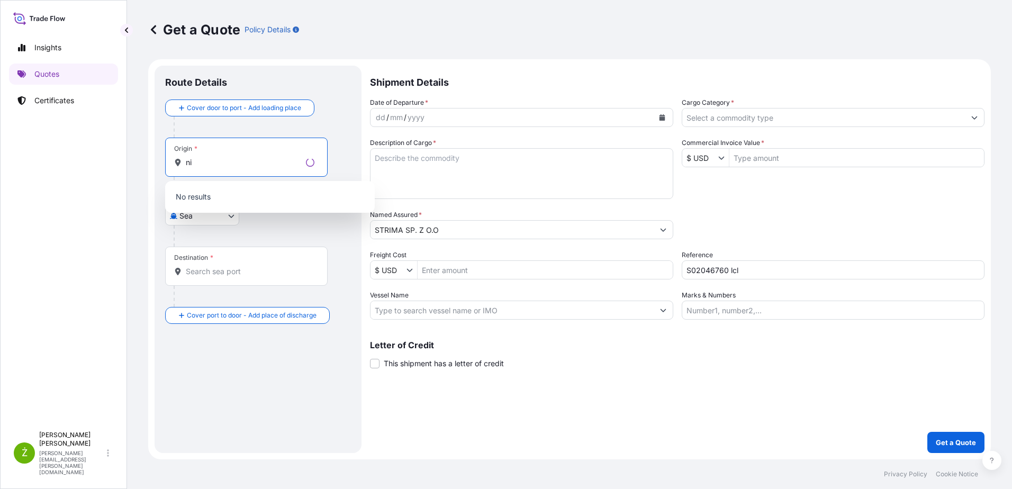
type input "n"
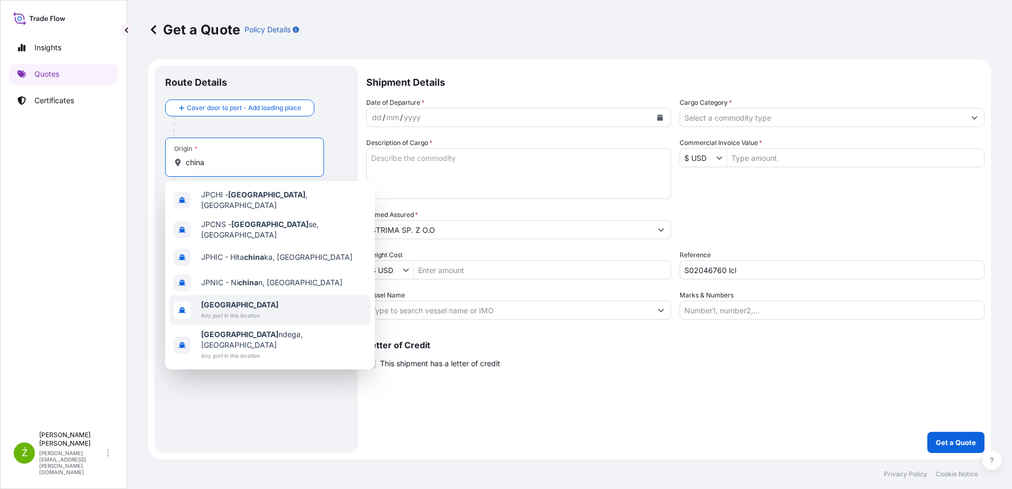
click at [248, 300] on span "[GEOGRAPHIC_DATA]" at bounding box center [239, 305] width 77 height 11
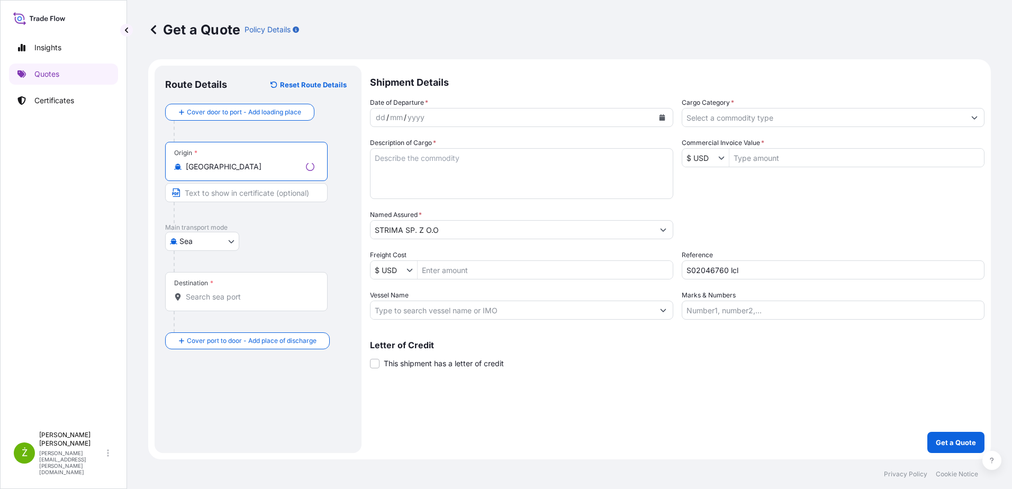
type input "[GEOGRAPHIC_DATA]"
click at [240, 299] on input "Destination *" at bounding box center [250, 297] width 129 height 11
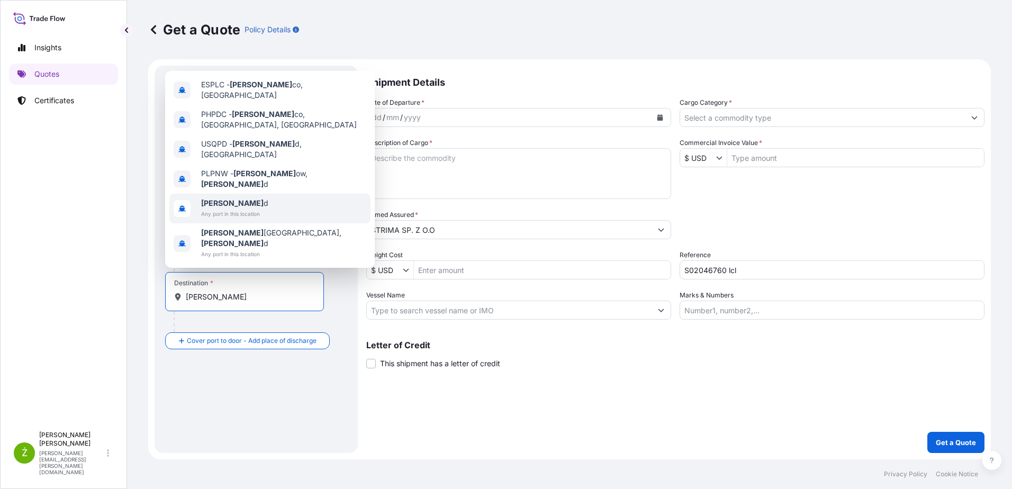
click at [249, 209] on span "[PERSON_NAME] d" at bounding box center [234, 203] width 67 height 11
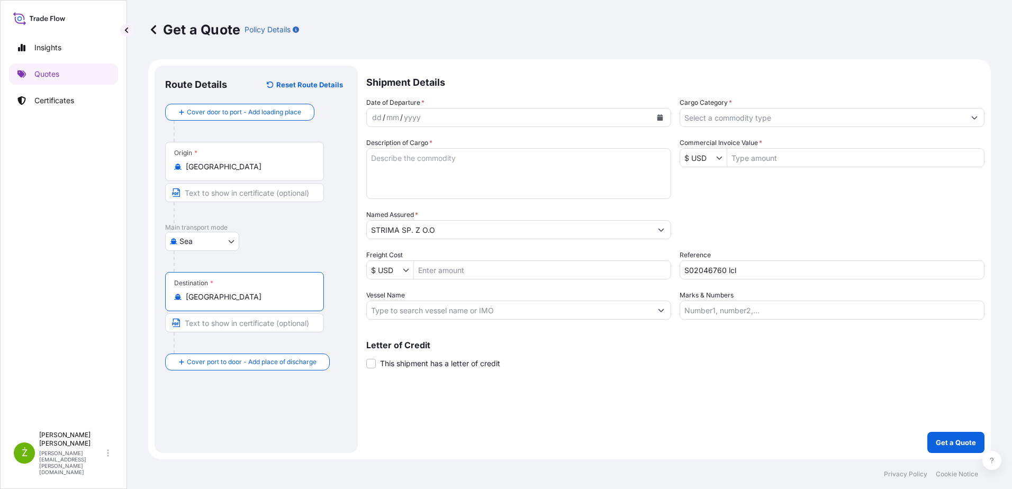
type input "[GEOGRAPHIC_DATA]"
click at [657, 115] on icon "Calendar" at bounding box center [660, 117] width 6 height 6
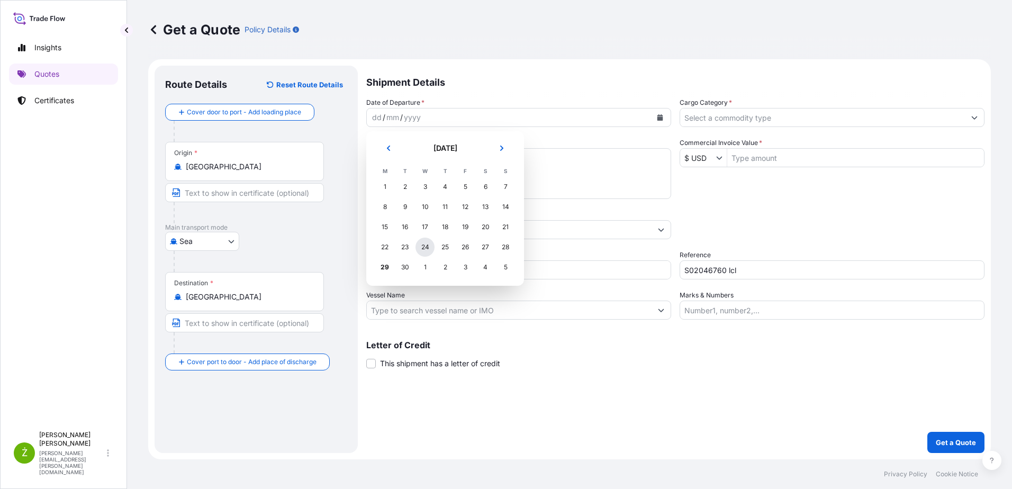
click at [420, 246] on div "24" at bounding box center [424, 247] width 19 height 19
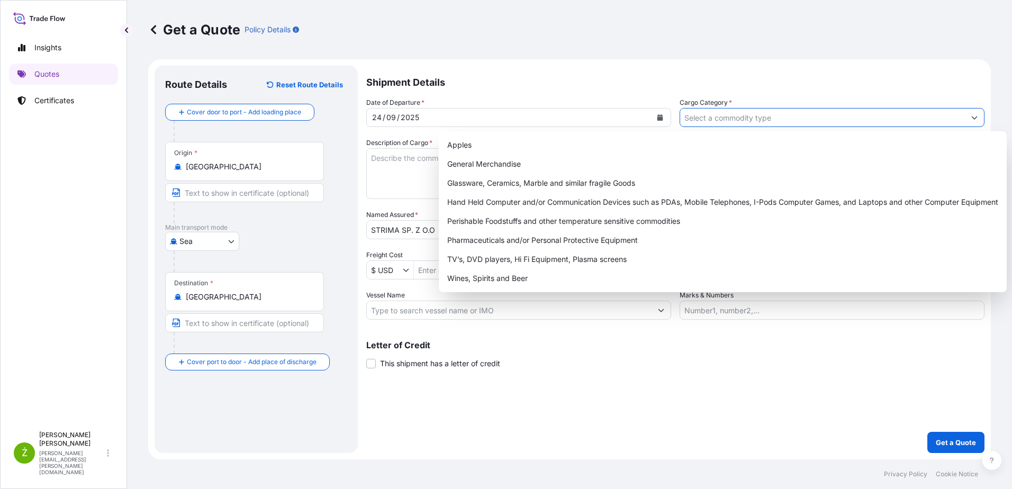
click at [698, 120] on input "Cargo Category *" at bounding box center [822, 117] width 285 height 19
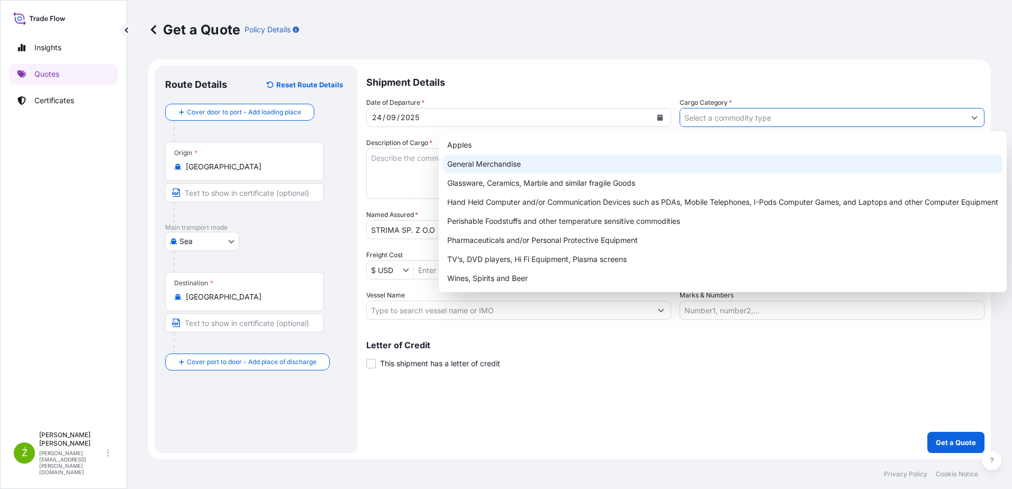
click at [686, 161] on div "General Merchandise" at bounding box center [722, 164] width 559 height 19
type input "General Merchandise"
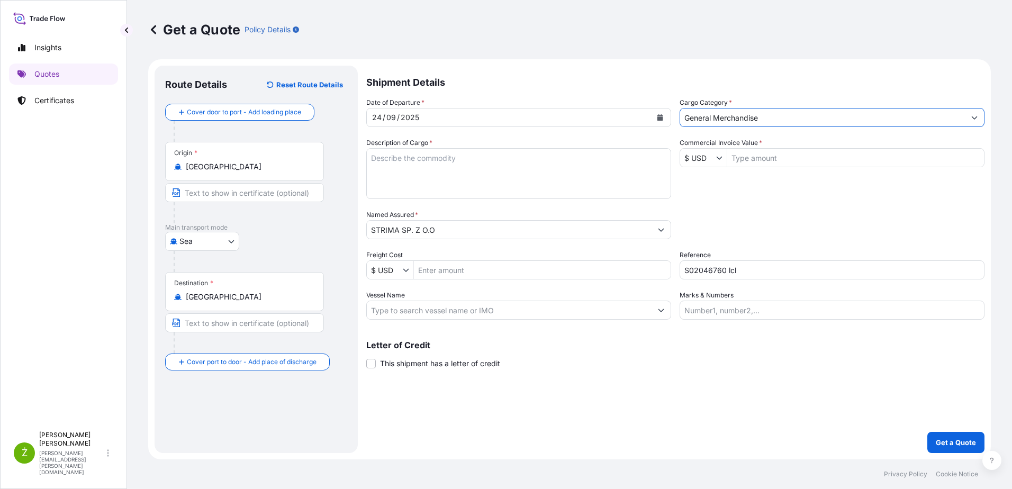
click at [604, 165] on textarea "Description of Cargo *" at bounding box center [518, 173] width 305 height 51
click at [780, 161] on input "Commercial Invoice Value *" at bounding box center [855, 157] width 257 height 19
paste input "22200"
type input "22,200"
click at [487, 186] on textarea "Description of Cargo *" at bounding box center [518, 173] width 305 height 51
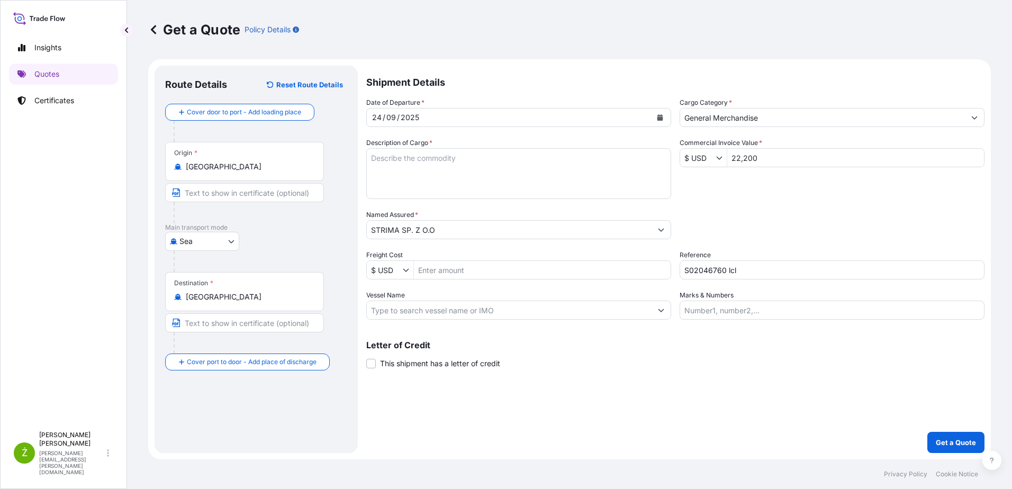
click at [460, 176] on textarea "Description of Cargo *" at bounding box center [518, 173] width 305 height 51
paste textarea "LCL16598"
click at [487, 182] on textarea "LCL16598" at bounding box center [518, 173] width 305 height 51
paste textarea "CUTTING MACHINE"
click at [466, 182] on textarea "LCL16598 CUTTING MACHINE" at bounding box center [518, 173] width 305 height 51
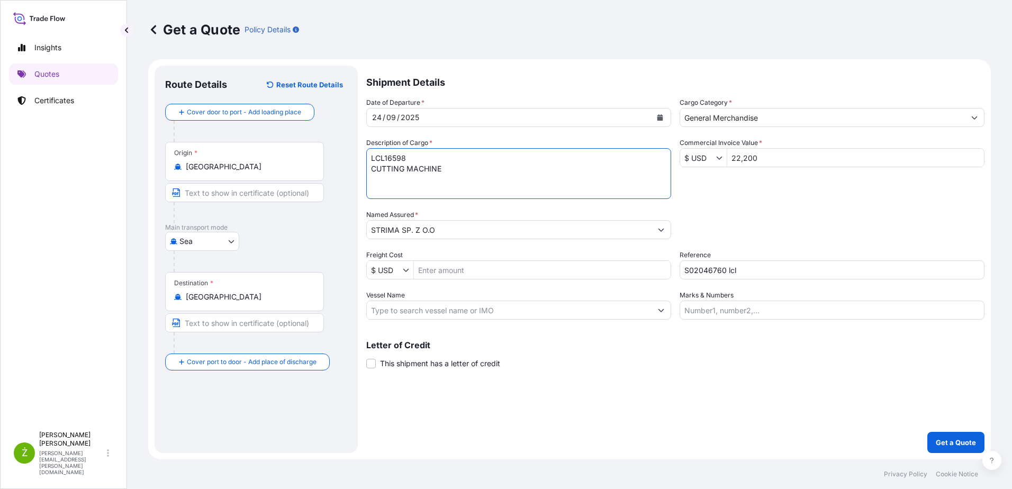
paste textarea "MODEDFSU7575973 OOLJGT1449 40HC 750.00 KG 4.32 M3 60 CTN"
drag, startPoint x: 394, startPoint y: 180, endPoint x: 400, endPoint y: 182, distance: 6.0
click at [400, 182] on textarea "LCL16598 CUTTING MACHINE MODEDFSU7575973 OOLJGT1449 40HC 750.00 KG 4.32 M3 60 C…" at bounding box center [518, 173] width 305 height 51
click at [586, 180] on textarea "LCL16598 CUTTING MACHINE DFSU7575973 OOLJGT1449 40HC 750.00 KG 4.32 M3 60 CTN" at bounding box center [518, 173] width 305 height 51
type textarea "LCL16598 CUTTING MACHINE DFSU7575973 OOLJGT1449 40HC 750.00 KG 4.32 M3 60 CTN"
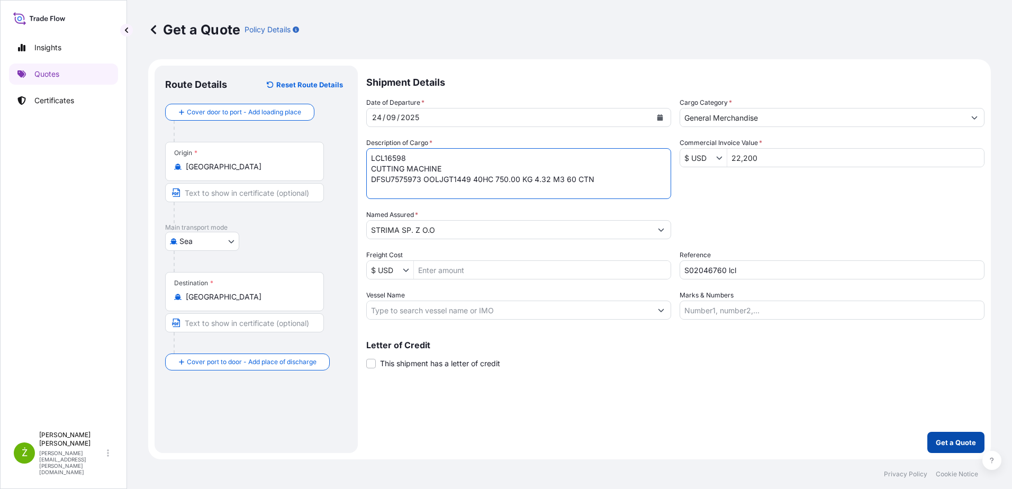
click at [948, 448] on button "Get a Quote" at bounding box center [955, 442] width 57 height 21
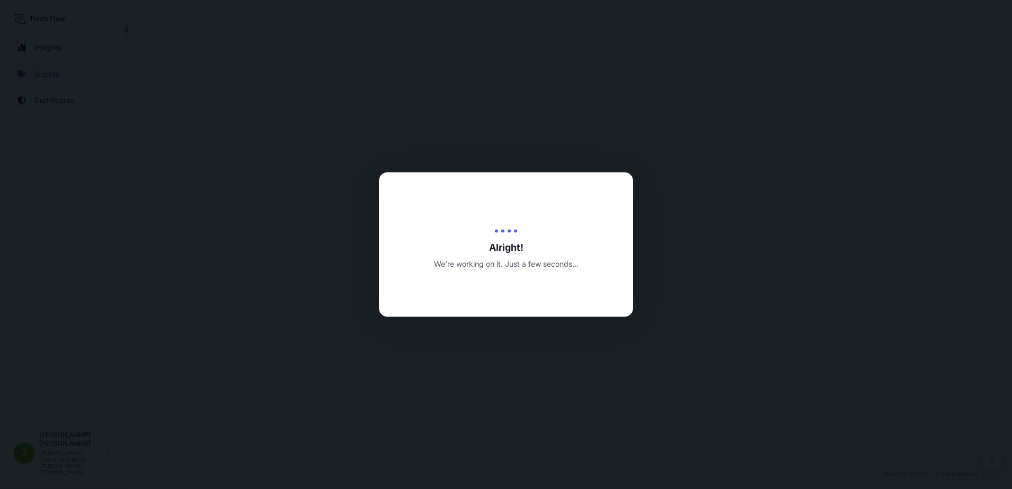
select select "Sea"
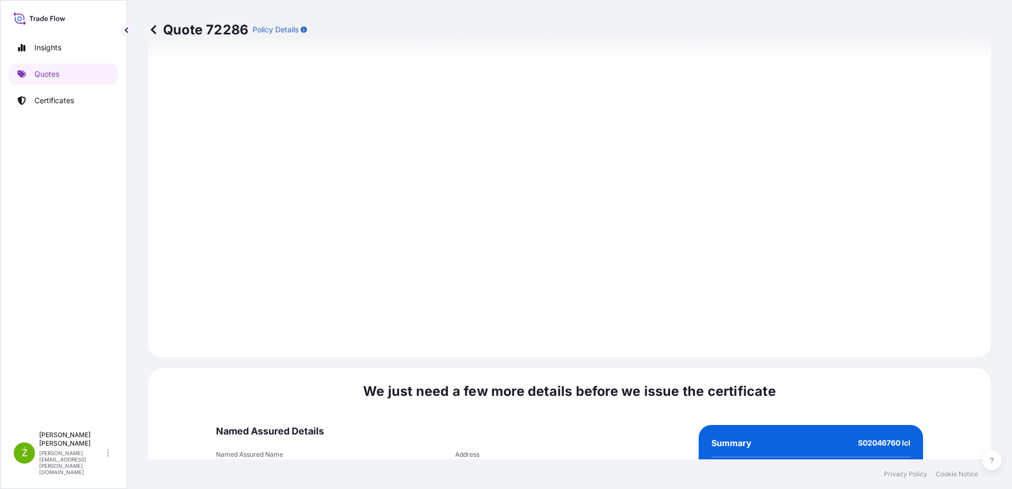
scroll to position [1126, 0]
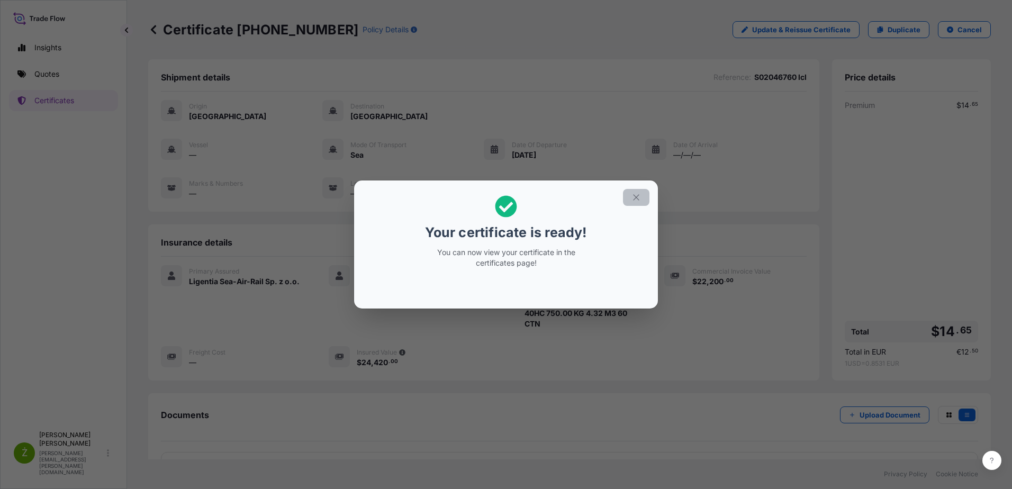
click at [641, 197] on button "button" at bounding box center [636, 197] width 26 height 17
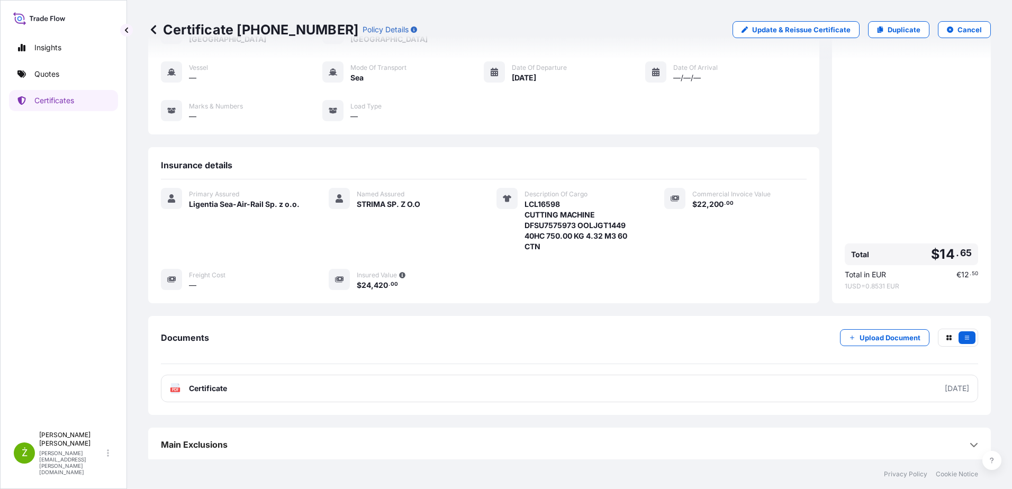
scroll to position [79, 0]
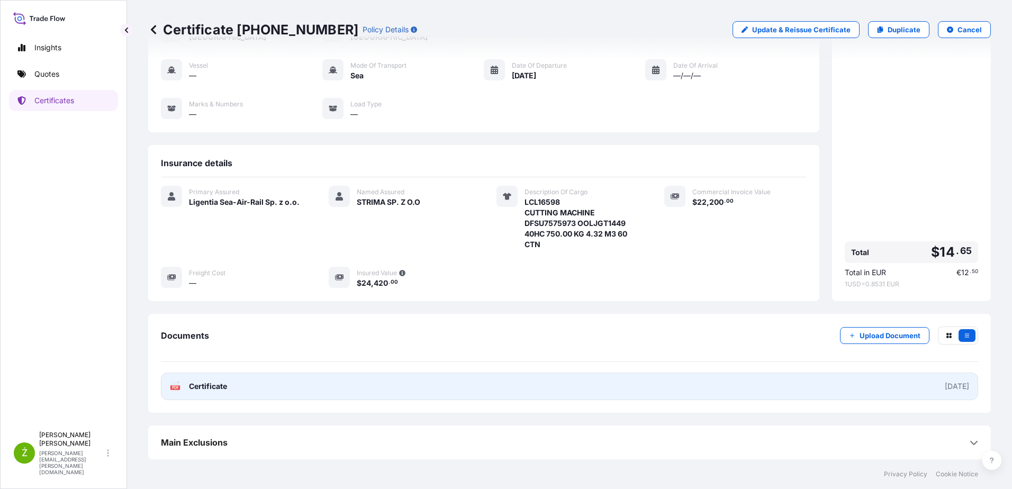
click at [498, 388] on link "PDF Certificate [DATE]" at bounding box center [569, 387] width 817 height 28
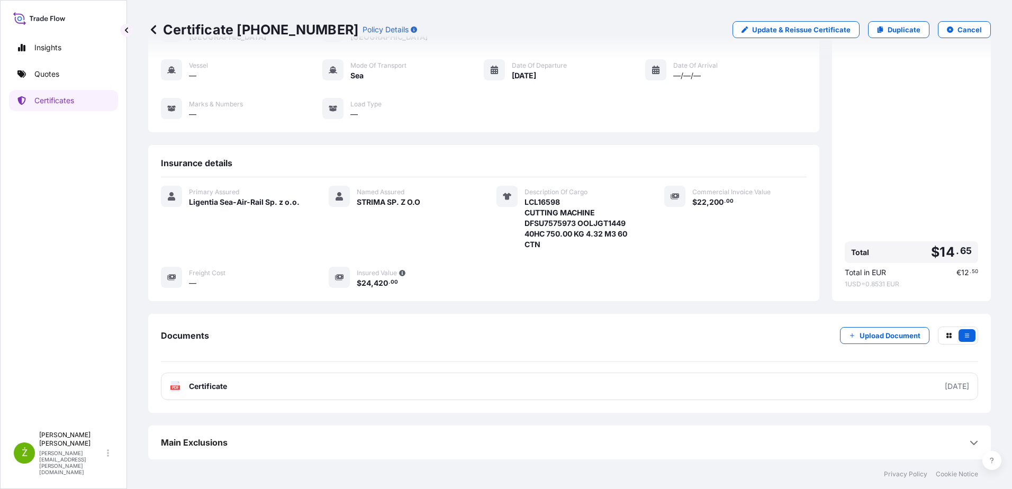
click at [280, 34] on p "Certificate [PHONE_NUMBER]" at bounding box center [253, 29] width 210 height 17
click at [280, 33] on p "Certificate [PHONE_NUMBER]" at bounding box center [253, 29] width 210 height 17
copy p "Certificate [PHONE_NUMBER]"
